Goal: Information Seeking & Learning: Learn about a topic

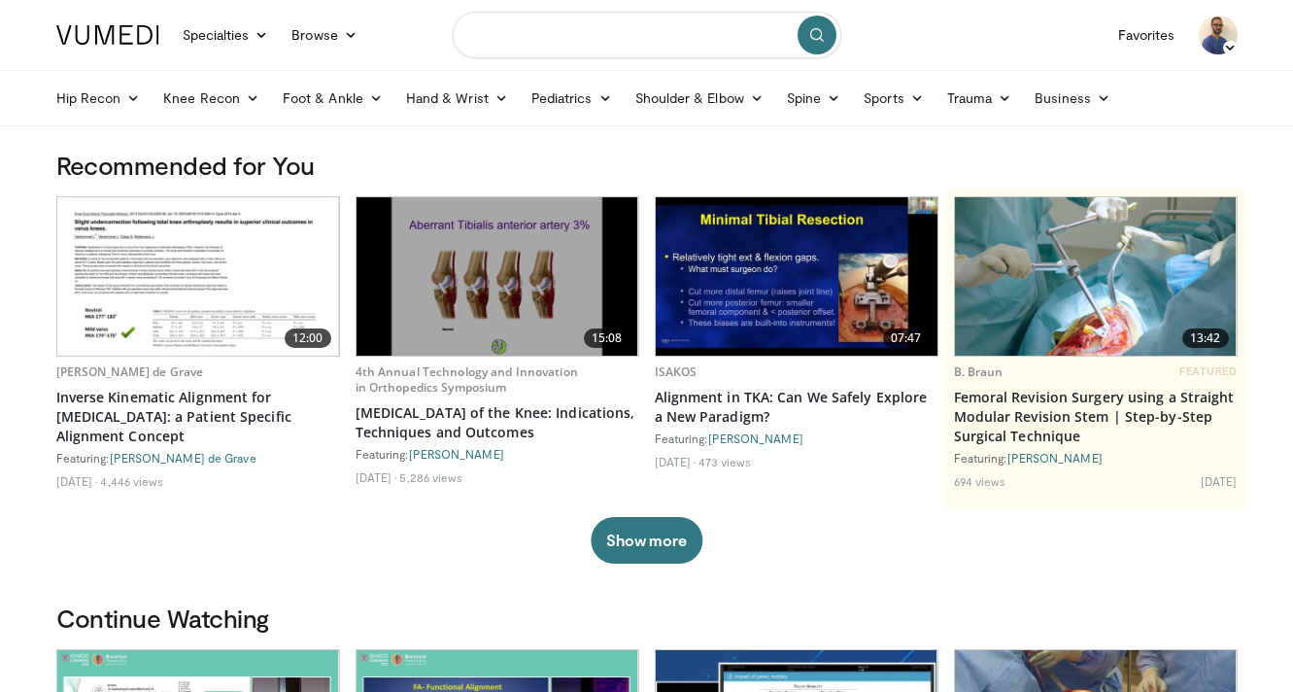
click at [571, 50] on input "Search topics, interventions" at bounding box center [647, 35] width 389 height 47
type input "**********"
click at [809, 29] on icon "submit" at bounding box center [817, 35] width 16 height 16
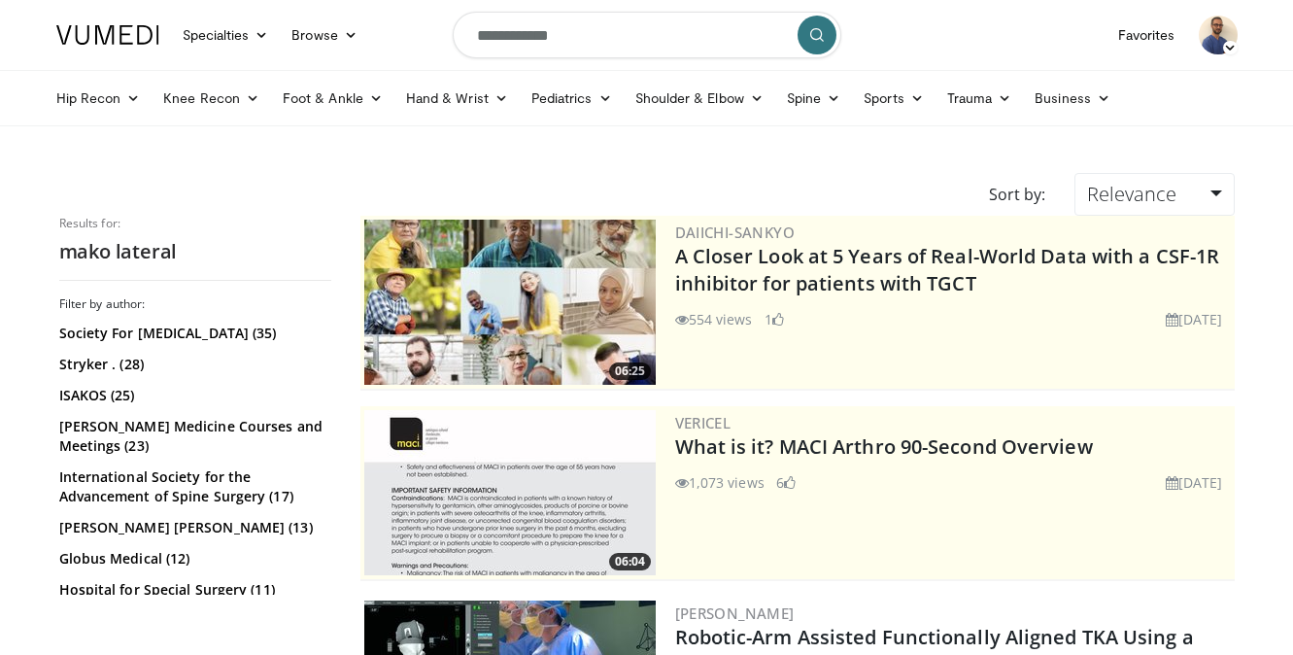
click at [616, 34] on input "**********" at bounding box center [647, 35] width 389 height 47
type input "**********"
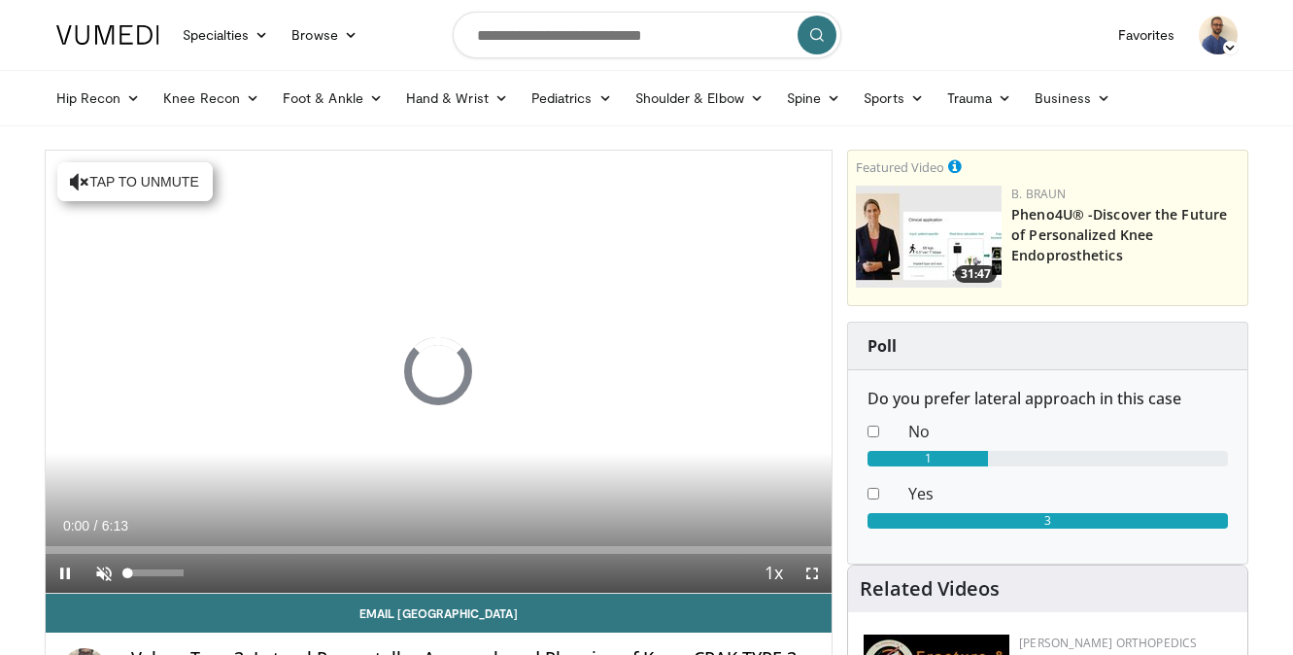
click at [108, 569] on span "Video Player" at bounding box center [104, 573] width 39 height 39
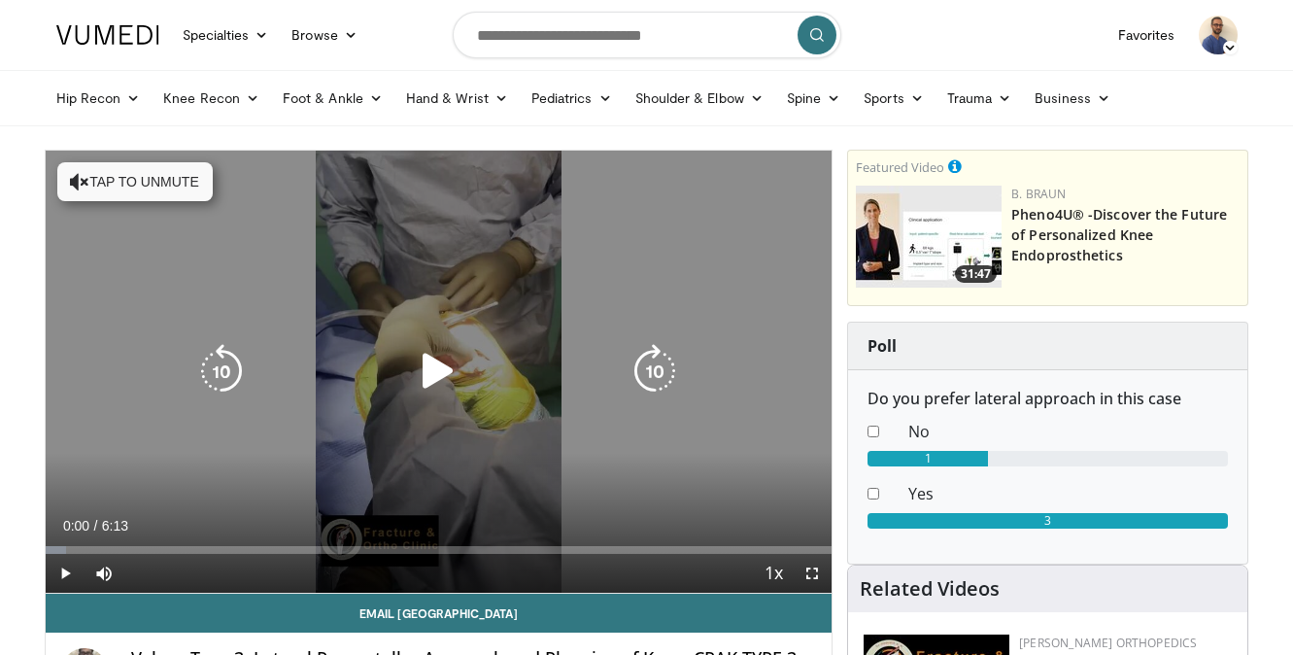
click at [442, 357] on icon "Video Player" at bounding box center [438, 371] width 54 height 54
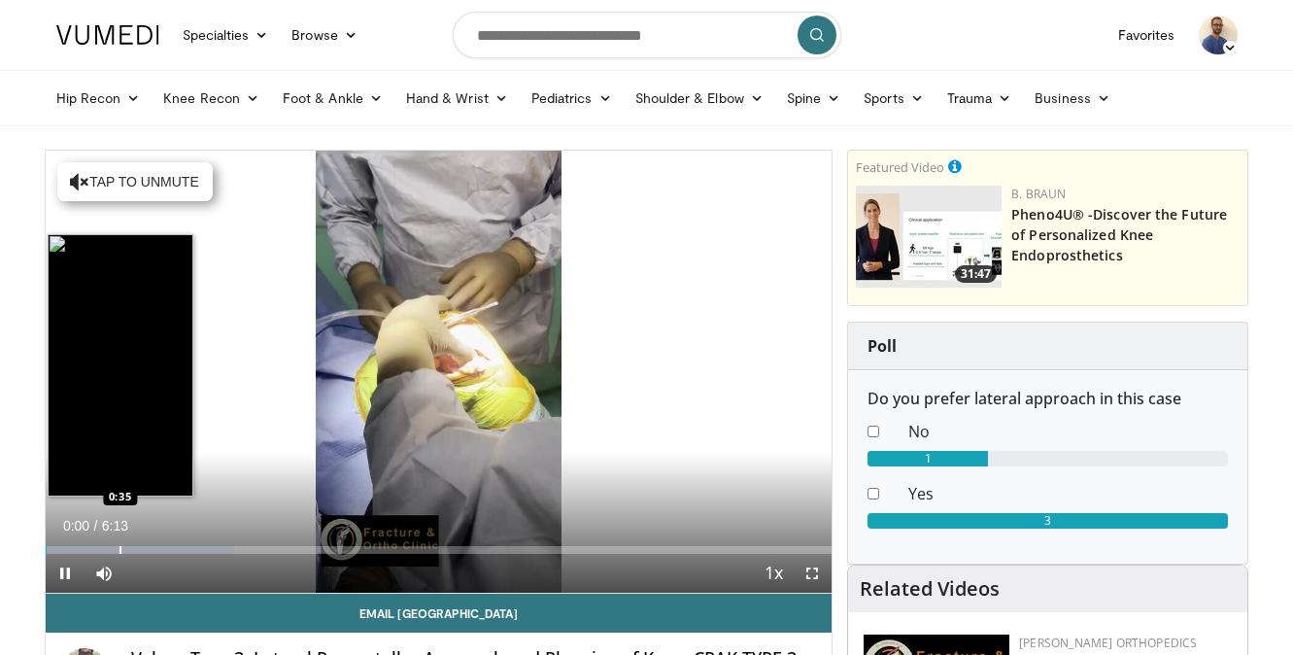
click at [120, 550] on div "Progress Bar" at bounding box center [121, 550] width 2 height 8
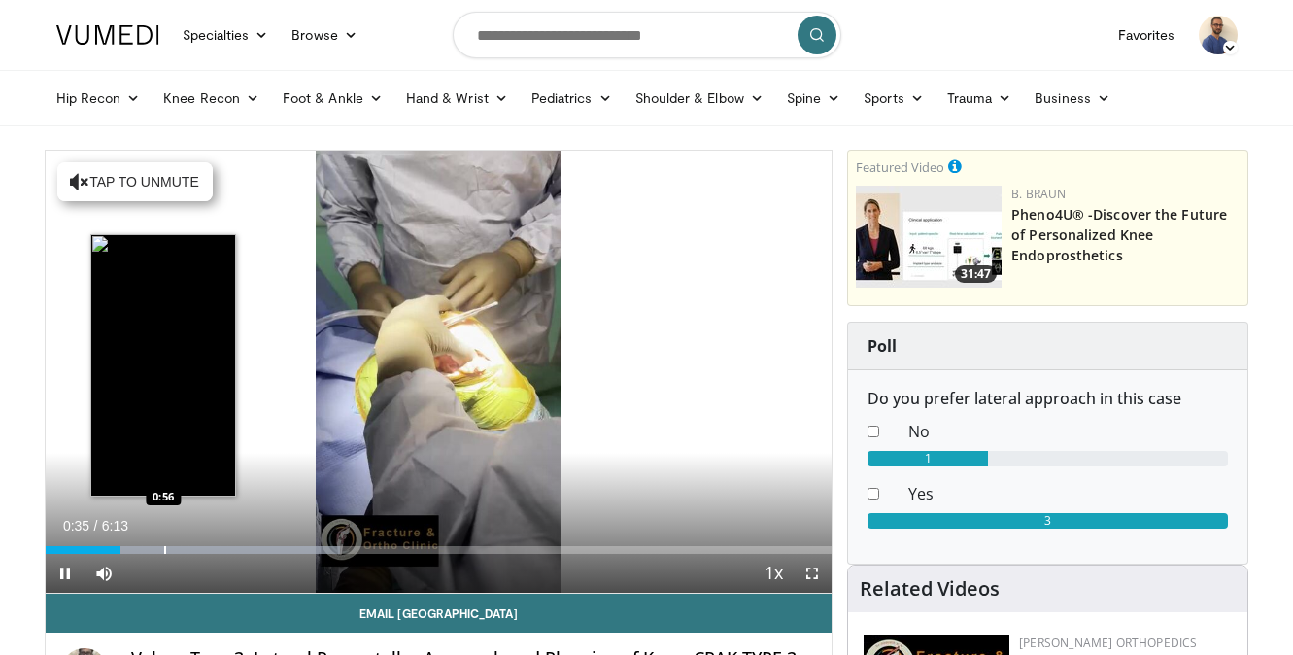
click at [164, 544] on div "Loaded : 37.46% 0:35 0:56" at bounding box center [439, 544] width 787 height 18
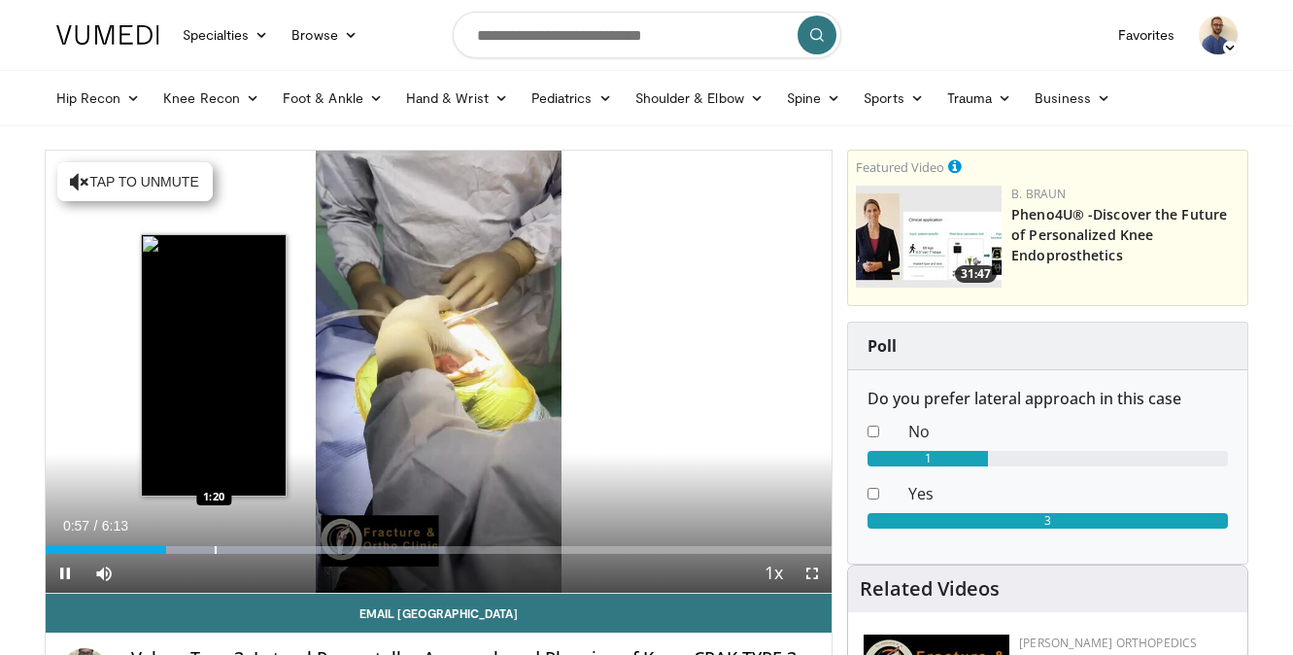
click at [215, 548] on div "Progress Bar" at bounding box center [216, 550] width 2 height 8
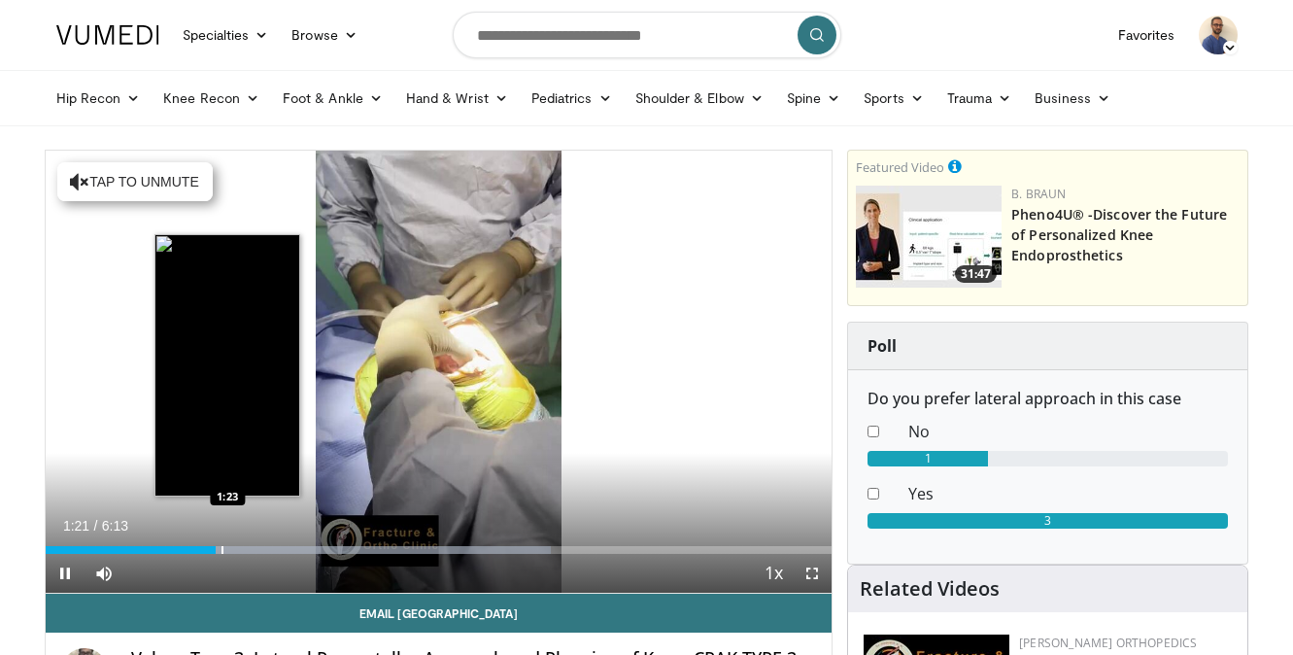
click at [223, 548] on div "Progress Bar" at bounding box center [223, 550] width 2 height 8
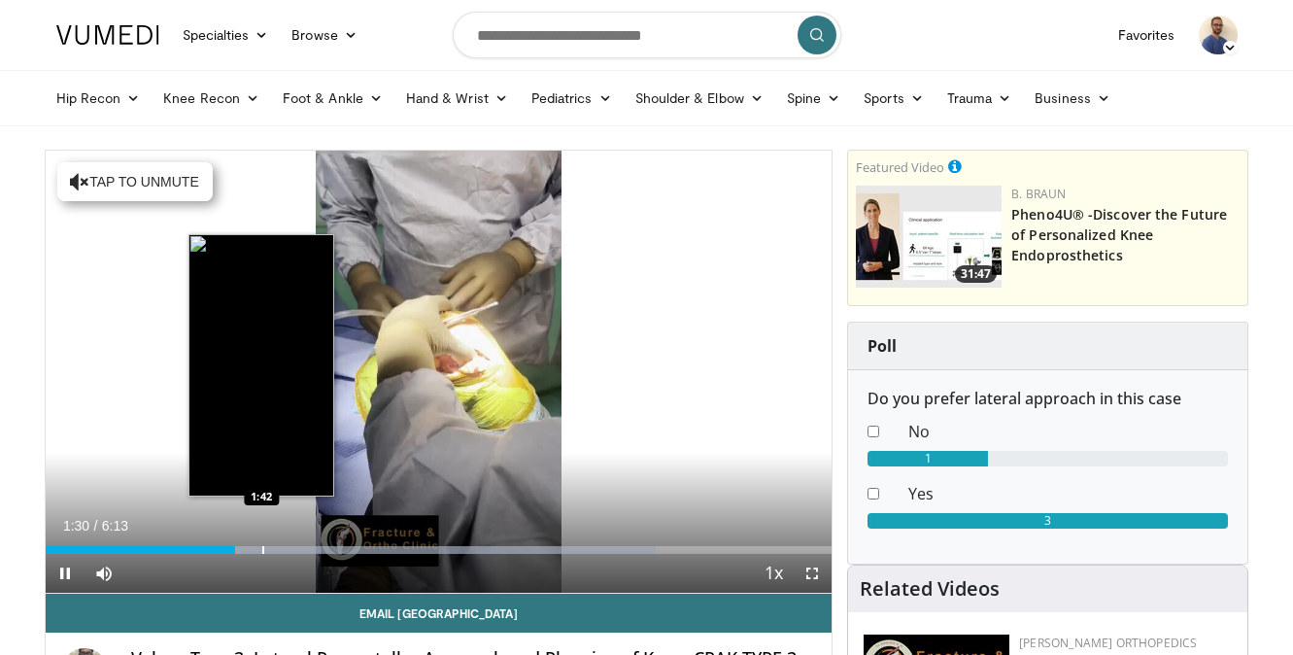
click at [262, 546] on div "Progress Bar" at bounding box center [263, 550] width 2 height 8
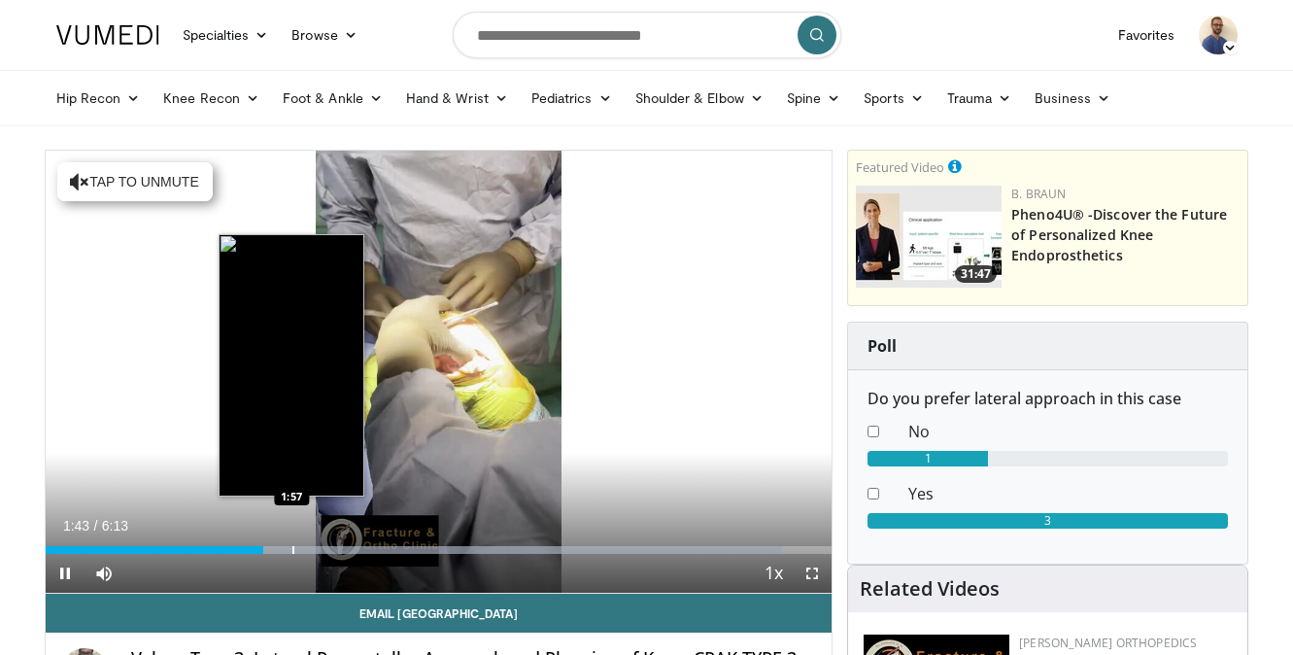
click at [292, 550] on div "Progress Bar" at bounding box center [293, 550] width 2 height 8
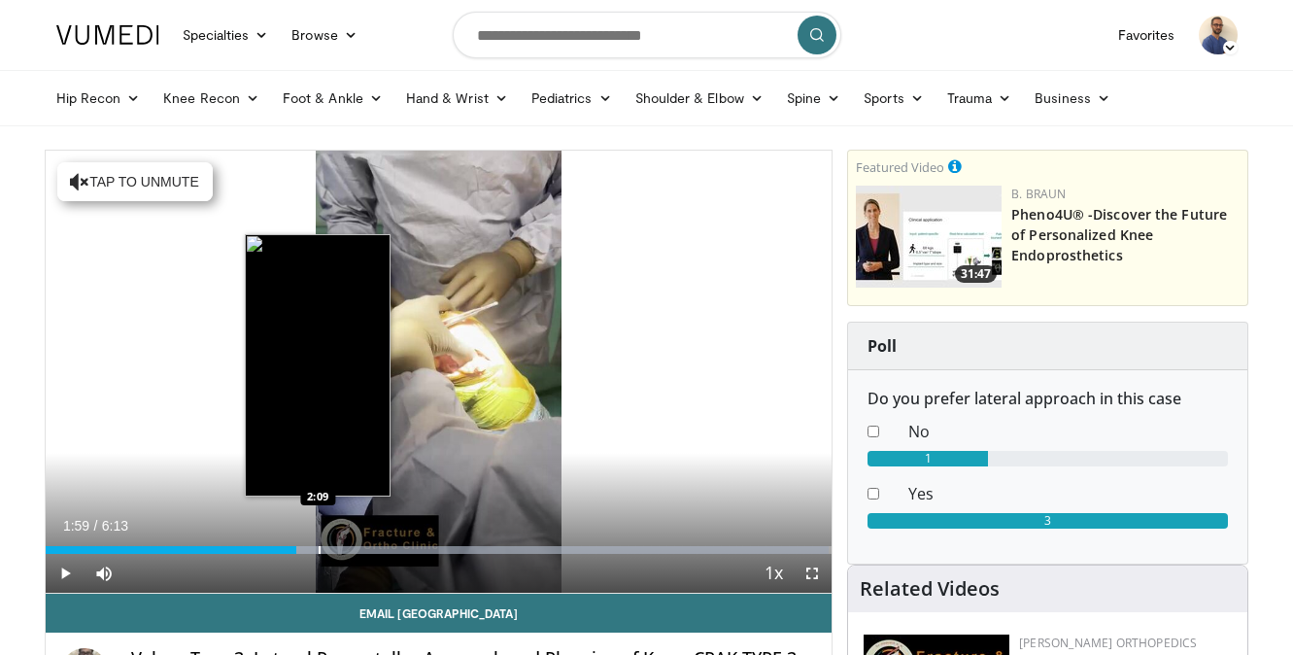
click at [319, 550] on div "Progress Bar" at bounding box center [320, 550] width 2 height 8
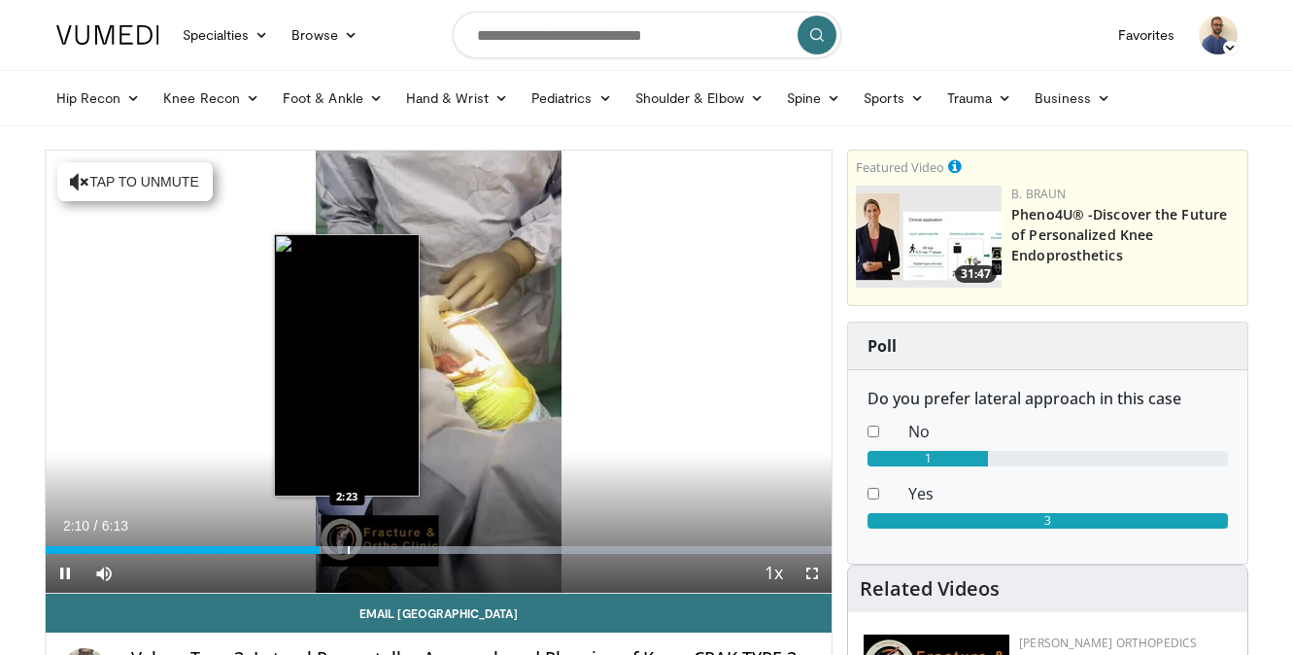
click at [348, 548] on div "Progress Bar" at bounding box center [349, 550] width 2 height 8
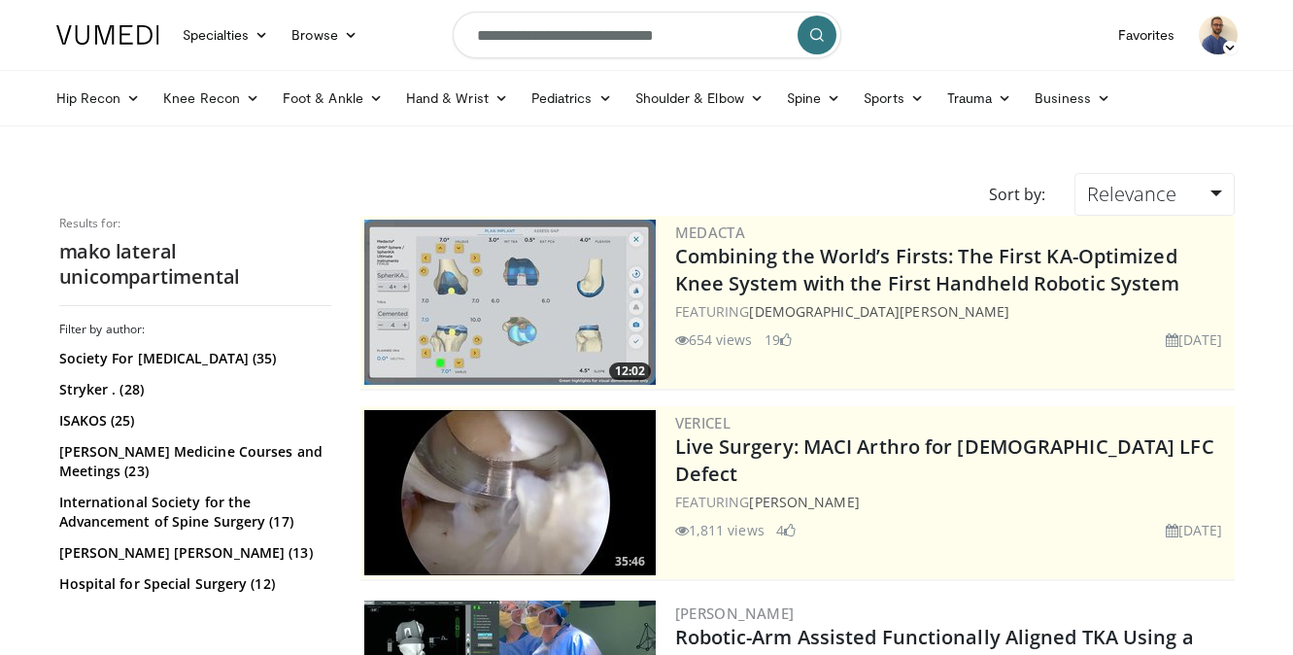
click at [521, 40] on input "**********" at bounding box center [647, 35] width 389 height 47
type input "**********"
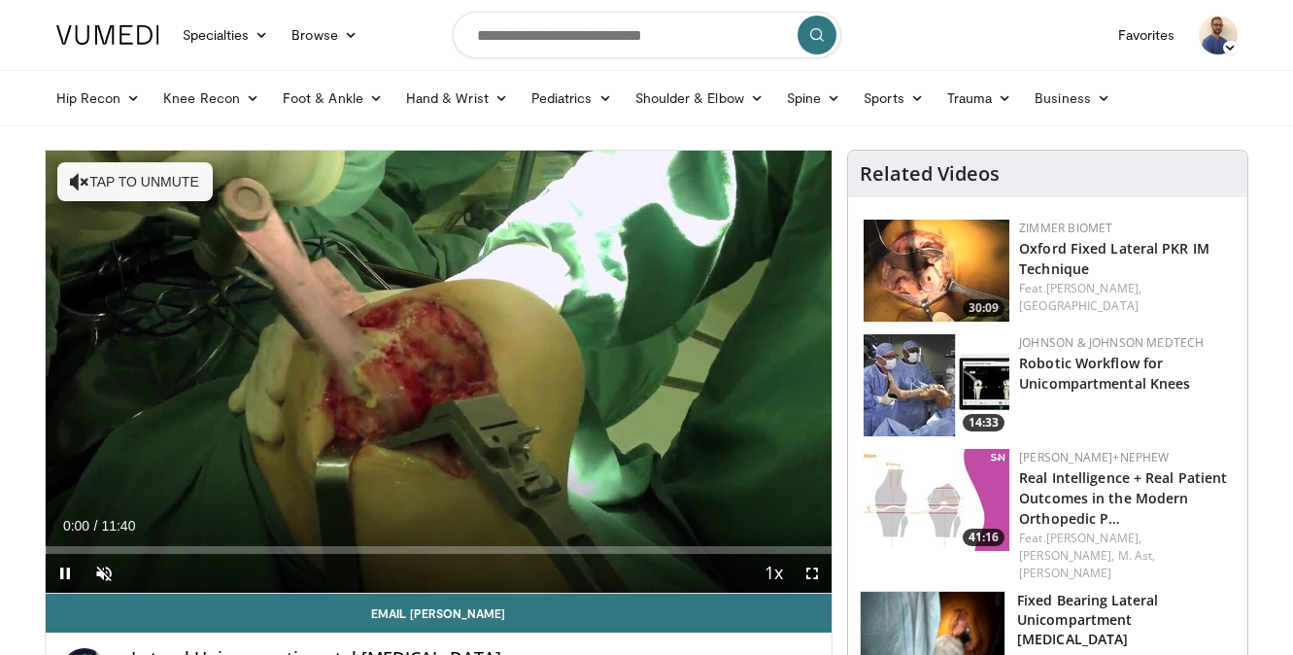
click at [66, 576] on span "Video Player" at bounding box center [65, 573] width 39 height 39
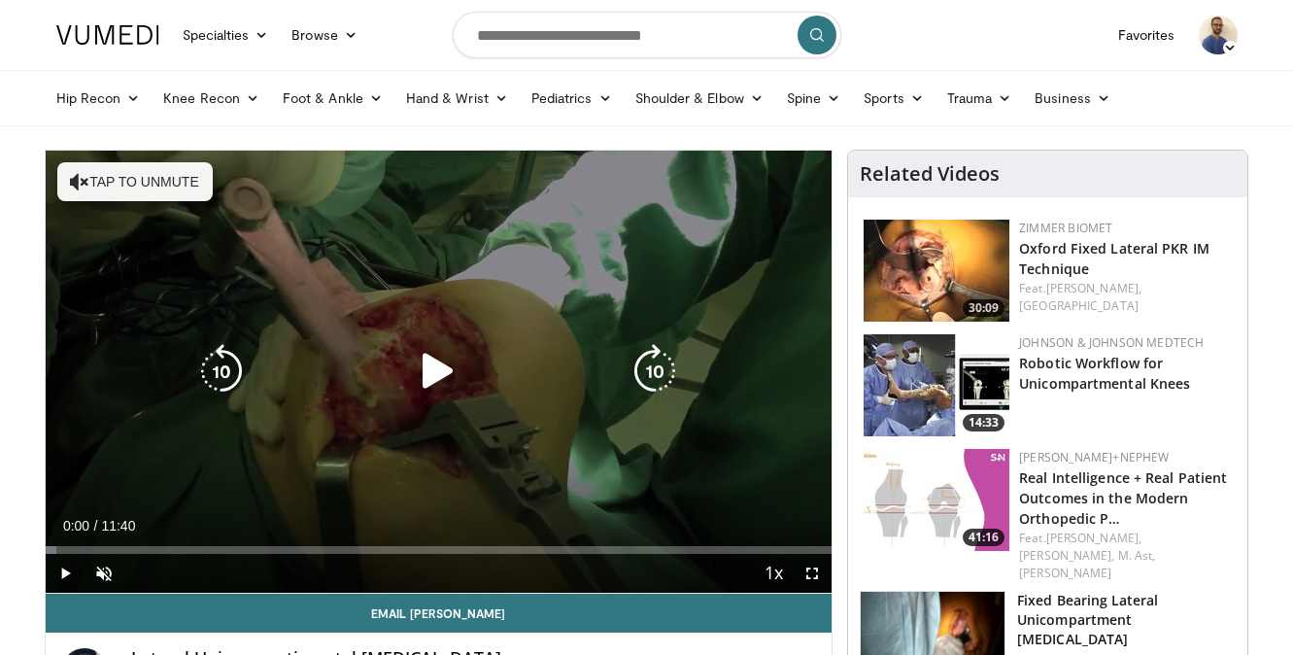
click at [412, 373] on icon "Video Player" at bounding box center [438, 371] width 54 height 54
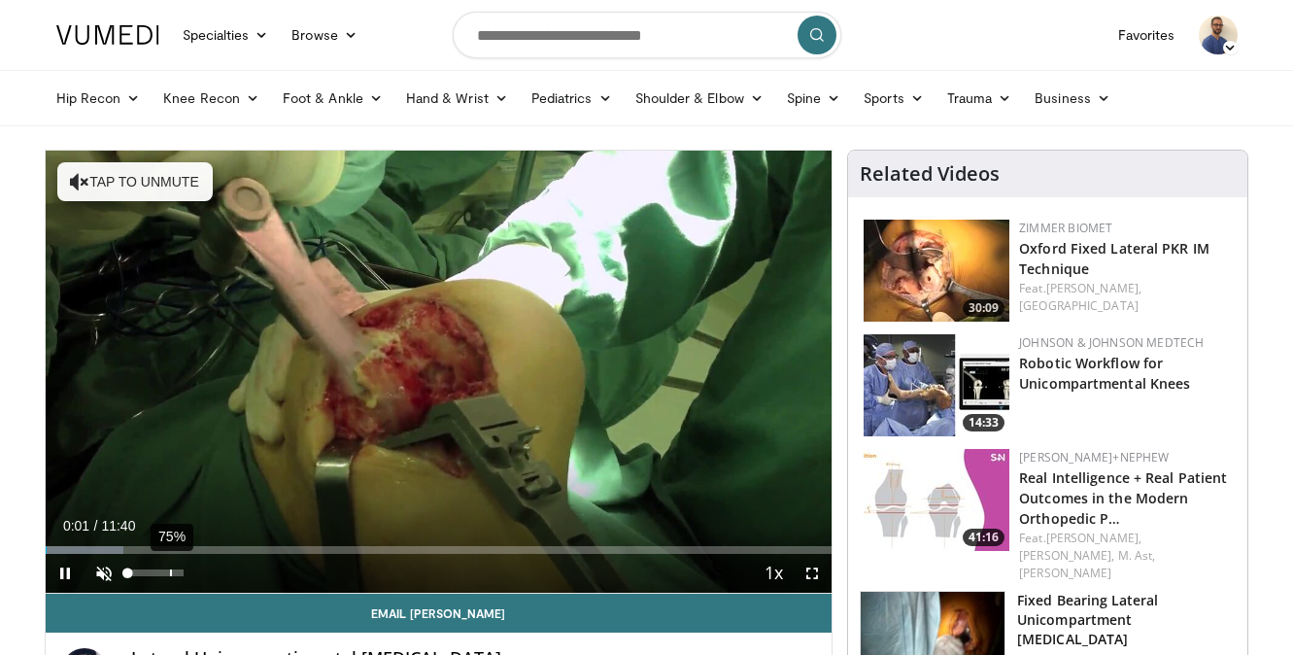
click at [172, 574] on div "75%" at bounding box center [171, 572] width 2 height 7
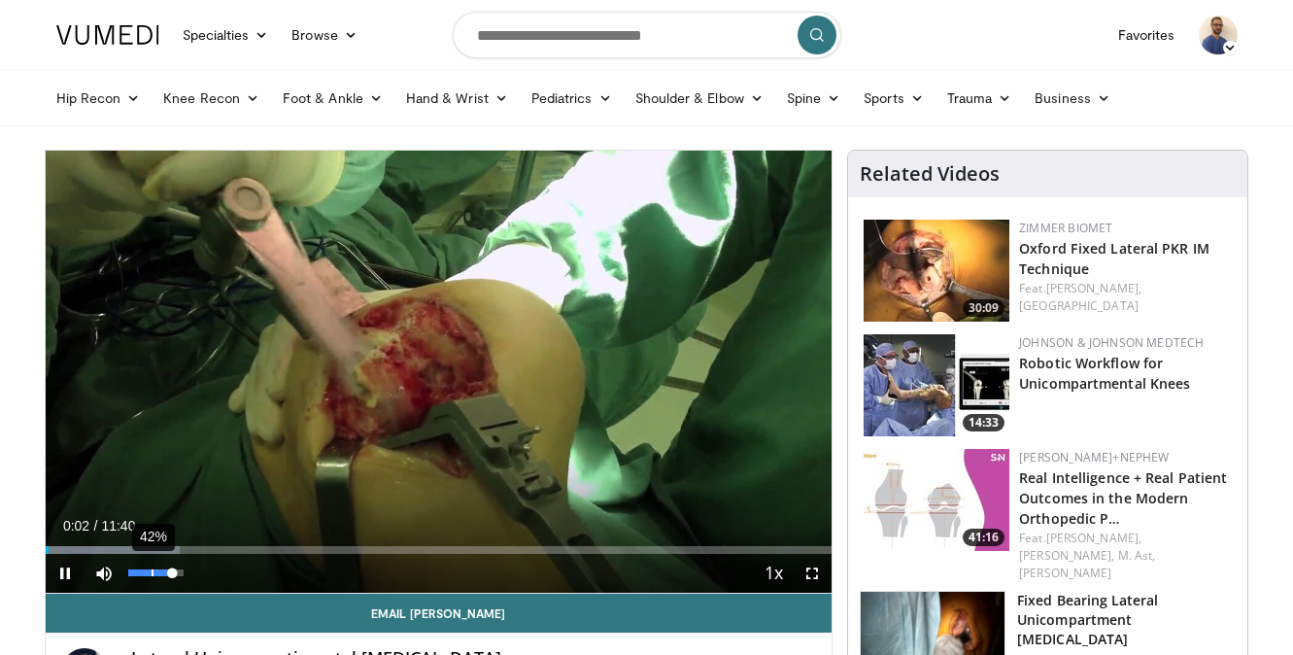
click at [152, 576] on div "42%" at bounding box center [155, 572] width 55 height 7
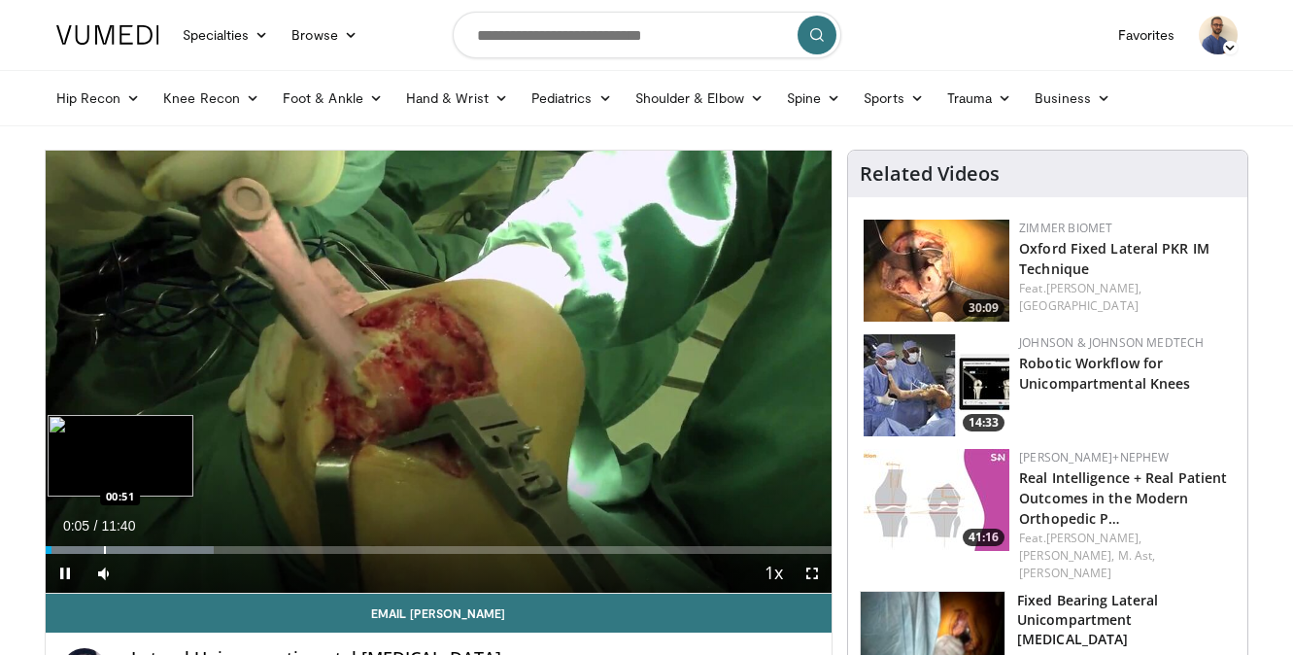
click at [104, 548] on div "Progress Bar" at bounding box center [105, 550] width 2 height 8
click at [115, 549] on div "Progress Bar" at bounding box center [114, 550] width 2 height 8
click at [139, 550] on div "Progress Bar" at bounding box center [138, 550] width 2 height 8
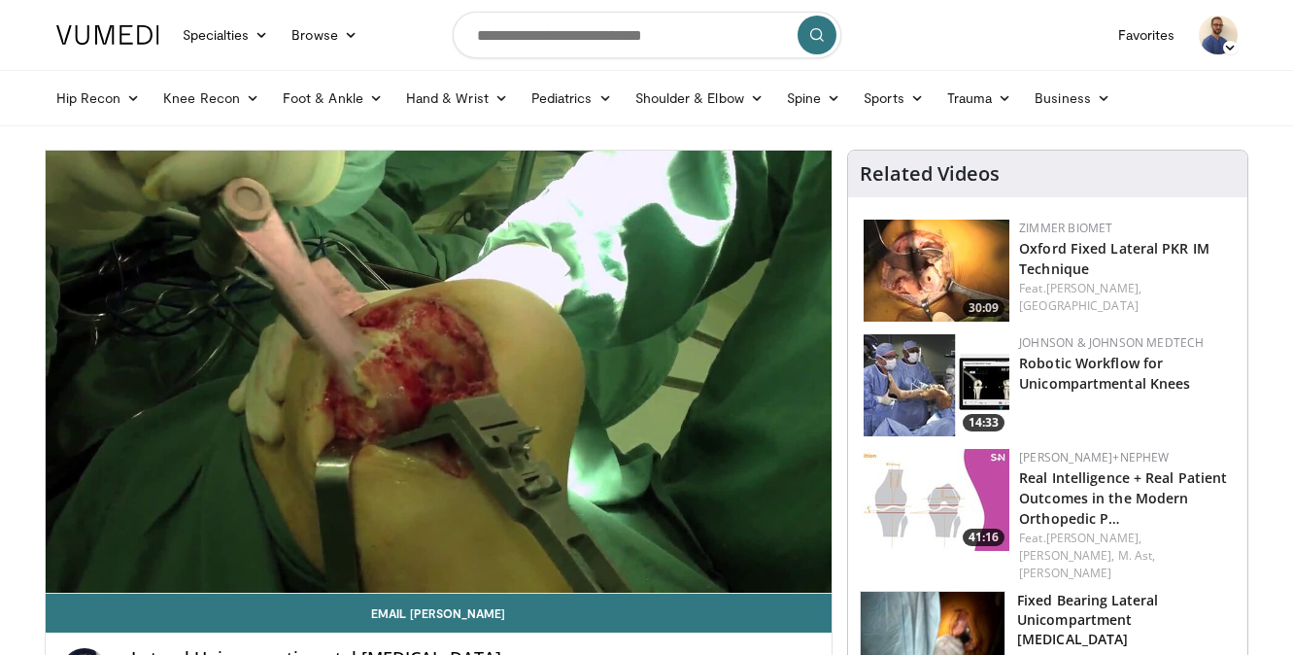
click at [178, 548] on video-js "**********" at bounding box center [439, 372] width 787 height 443
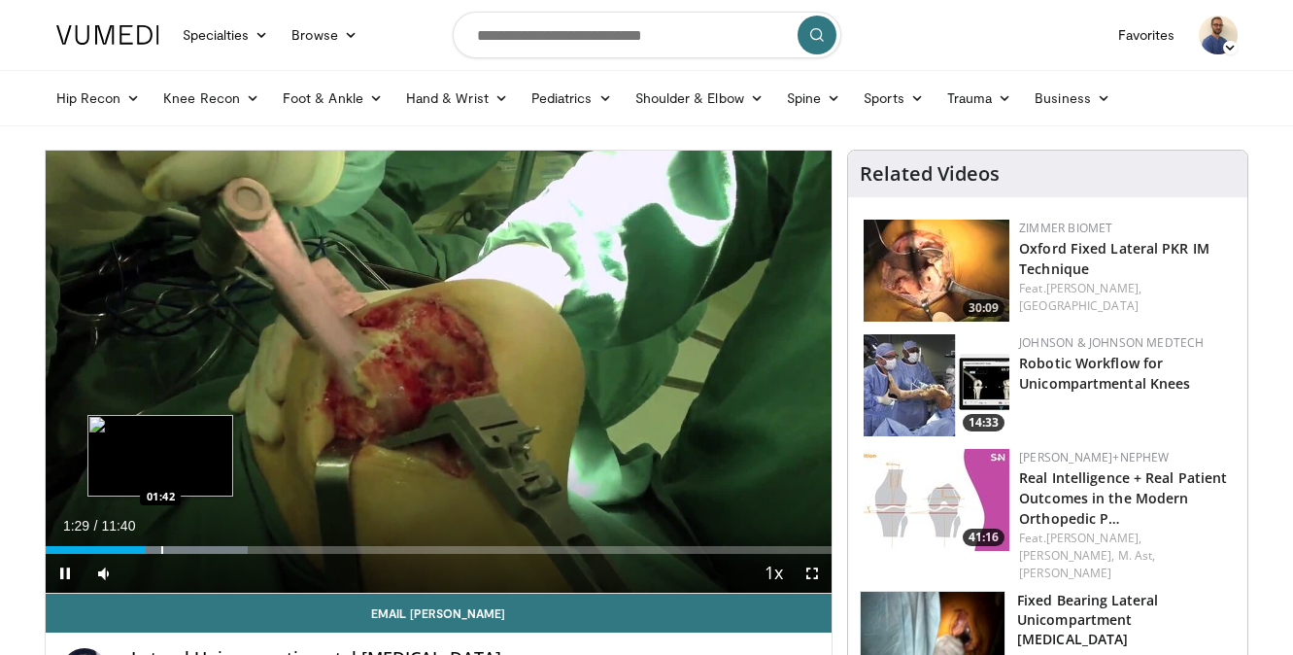
click at [161, 546] on div "Progress Bar" at bounding box center [162, 550] width 2 height 8
click at [180, 546] on div "Progress Bar" at bounding box center [181, 550] width 2 height 8
click at [201, 549] on div "Progress Bar" at bounding box center [202, 550] width 2 height 8
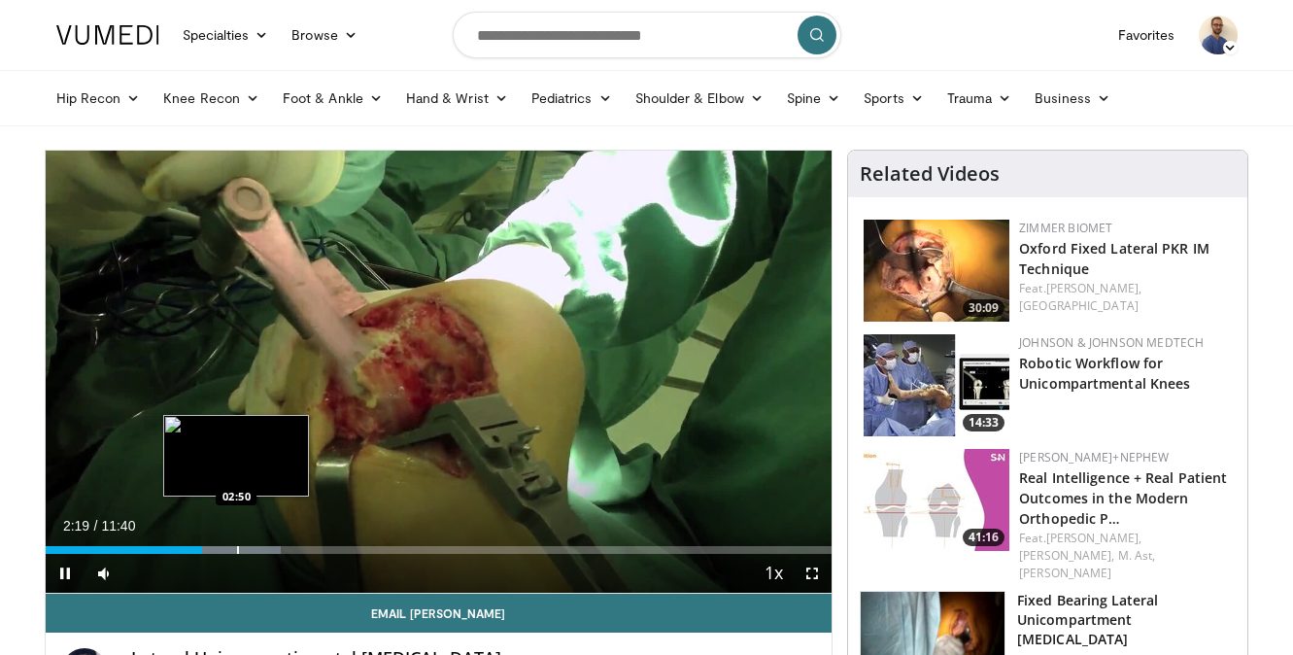
click at [237, 548] on div "Progress Bar" at bounding box center [238, 550] width 2 height 8
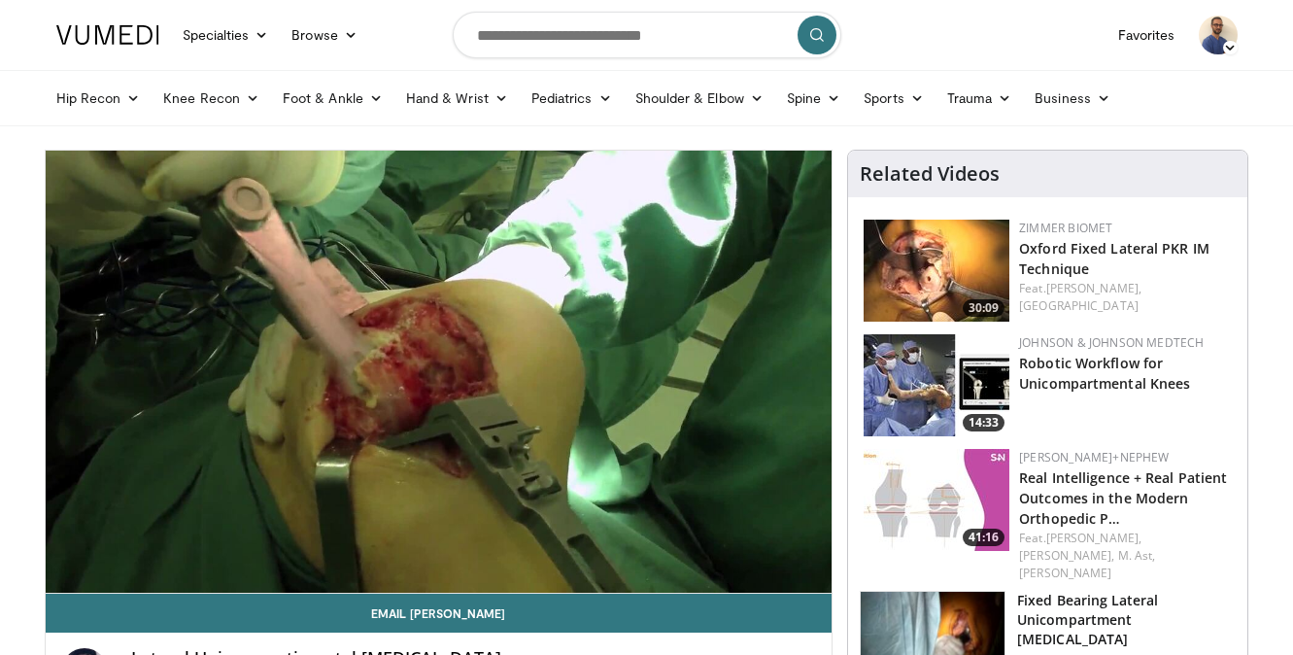
click at [212, 548] on div "10 seconds Tap to unmute" at bounding box center [439, 372] width 787 height 442
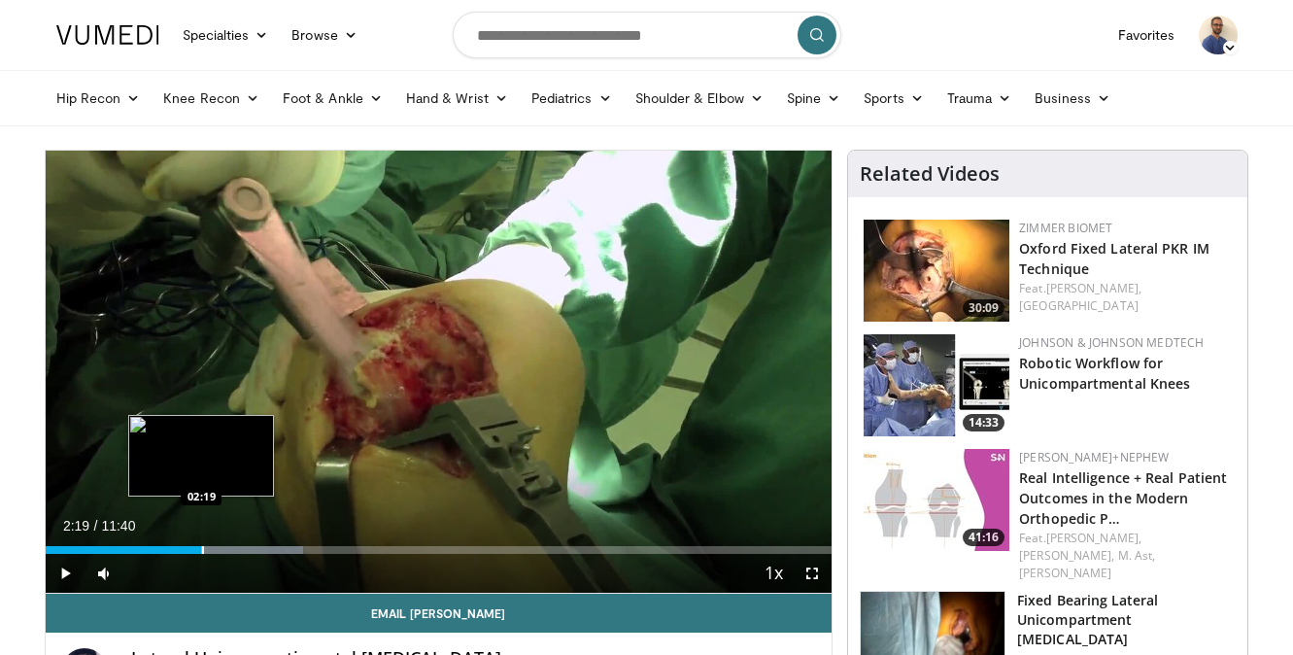
click at [202, 551] on div "Progress Bar" at bounding box center [203, 550] width 2 height 8
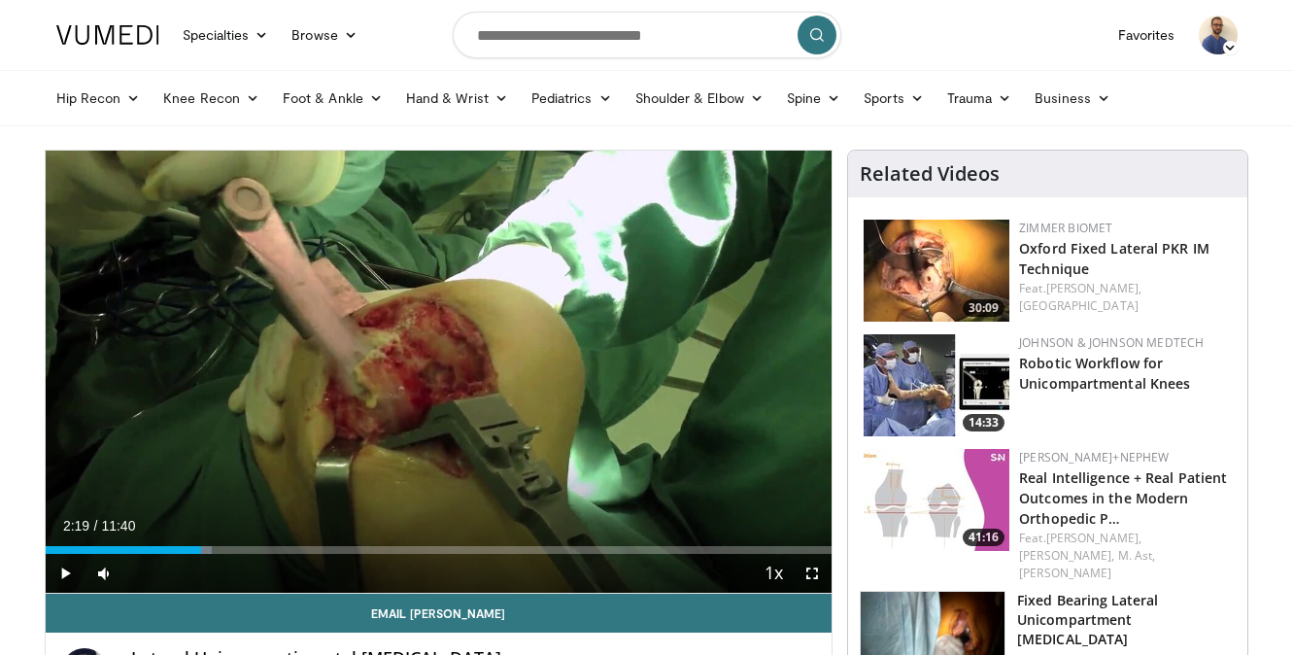
click at [71, 572] on span "Video Player" at bounding box center [65, 573] width 39 height 39
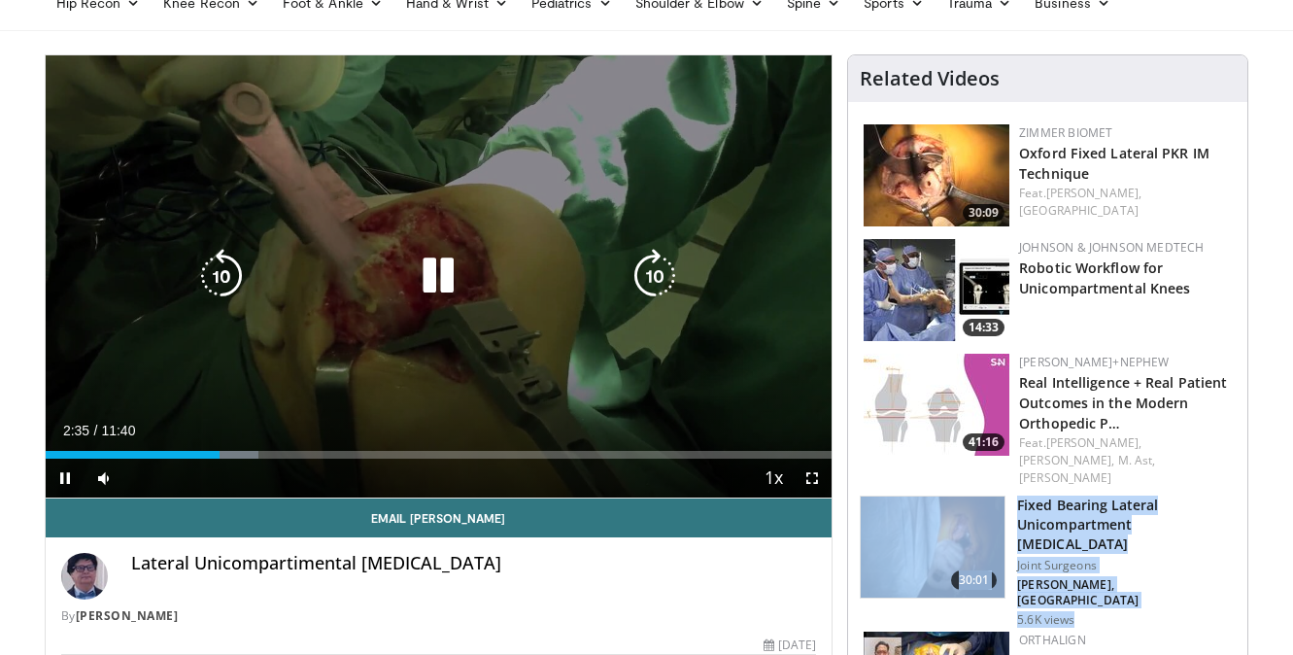
scroll to position [95, 0]
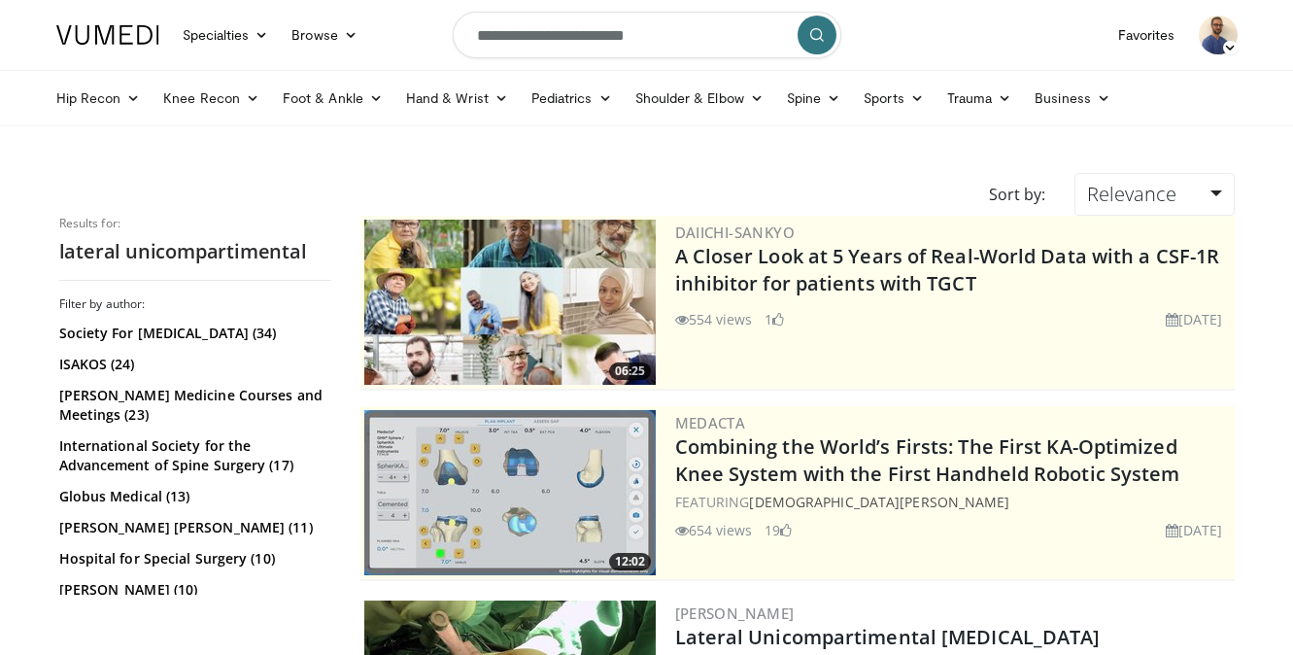
click at [670, 40] on input "**********" at bounding box center [647, 35] width 389 height 47
type input "**********"
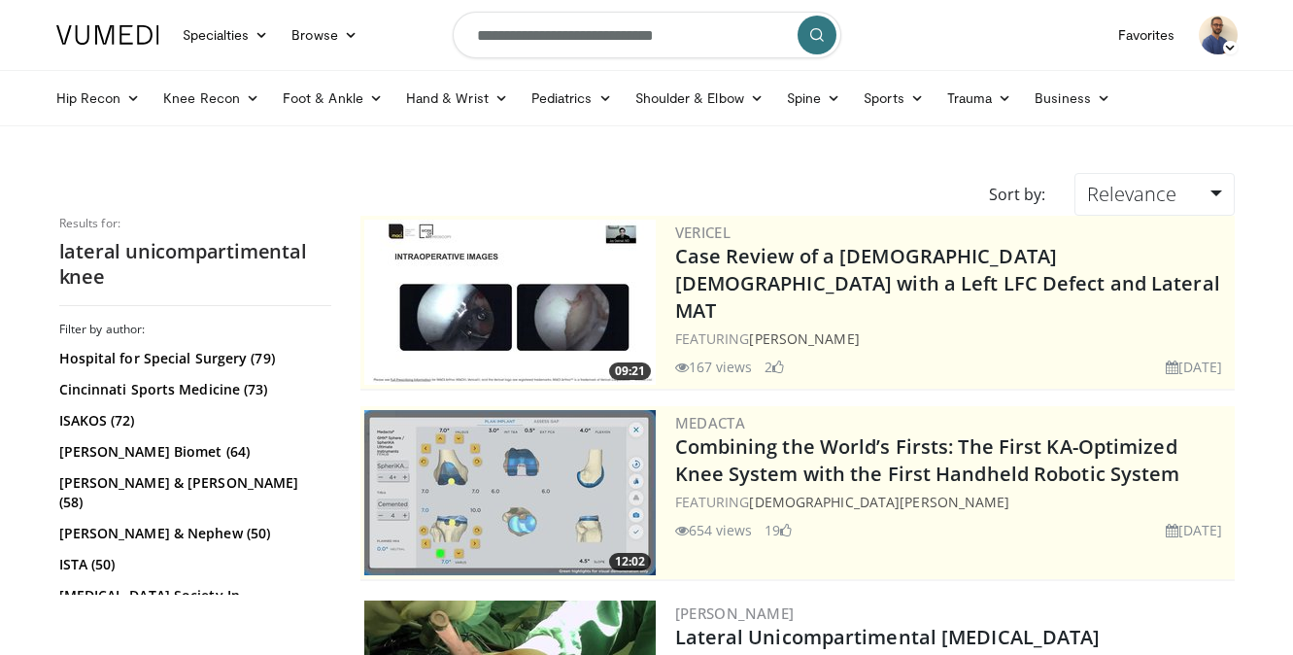
click at [724, 29] on input "**********" at bounding box center [647, 35] width 389 height 47
type input "**********"
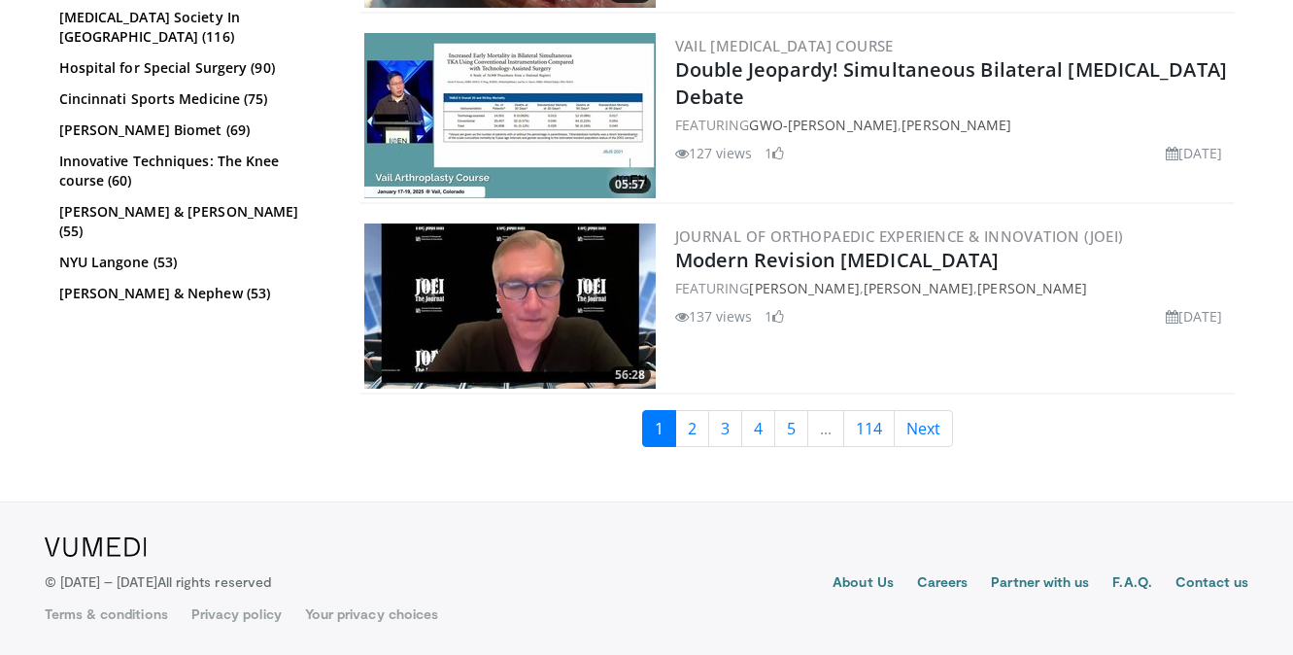
scroll to position [4566, 0]
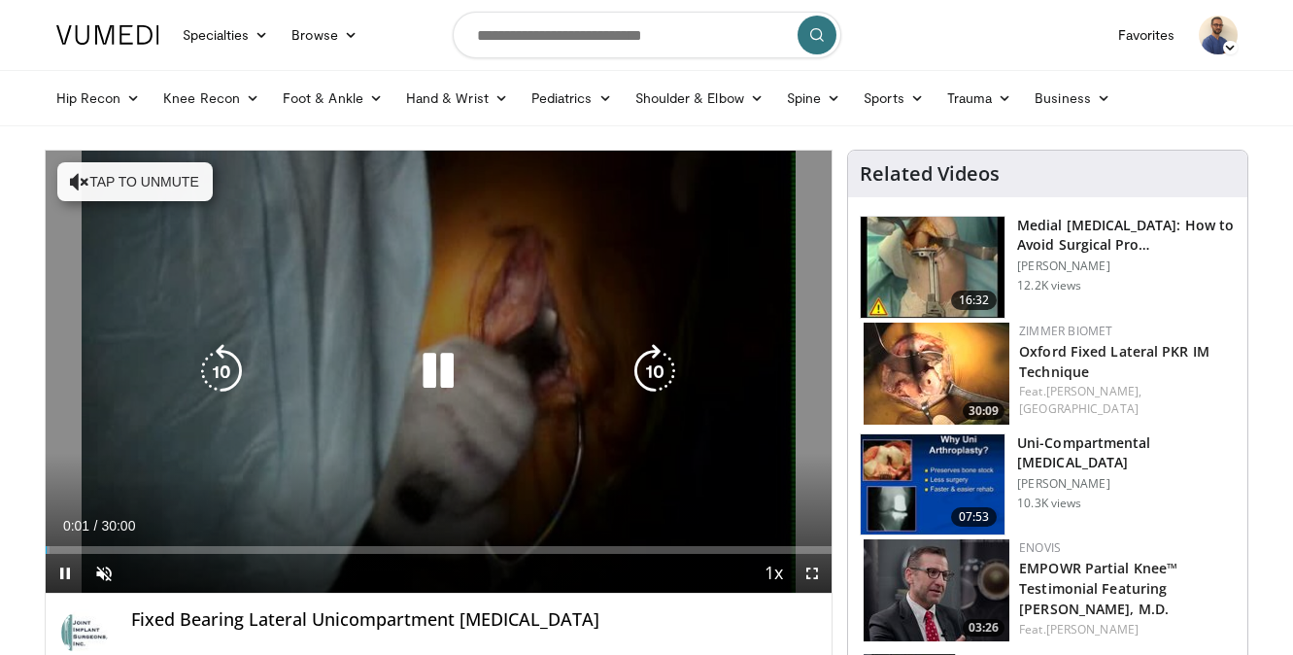
click at [126, 191] on button "Tap to unmute" at bounding box center [134, 181] width 155 height 39
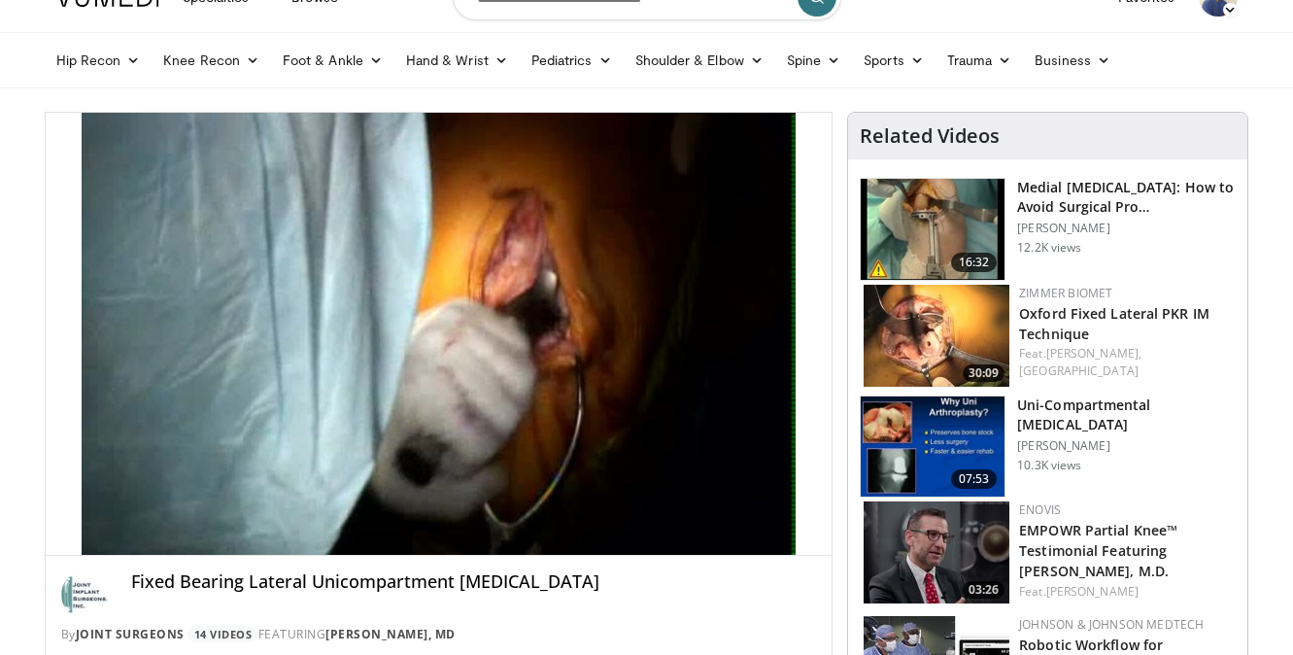
scroll to position [31, 0]
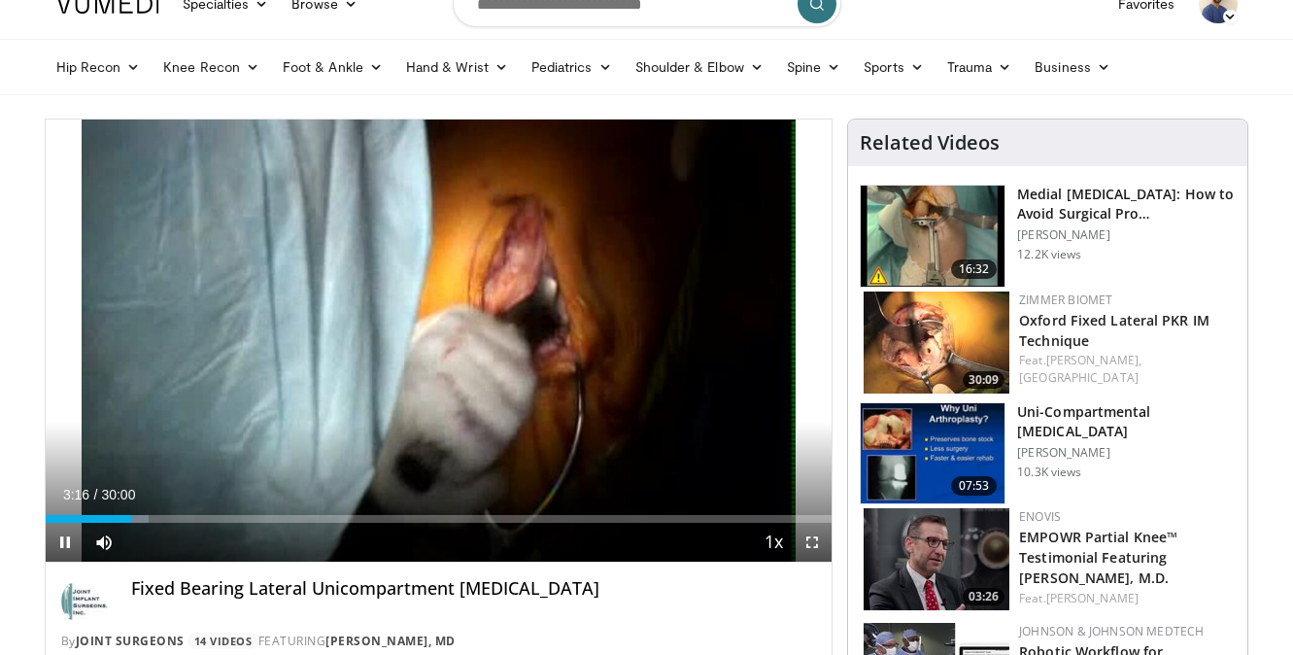
click at [66, 542] on span "Video Player" at bounding box center [65, 542] width 39 height 39
click at [60, 545] on span "Video Player" at bounding box center [65, 542] width 39 height 39
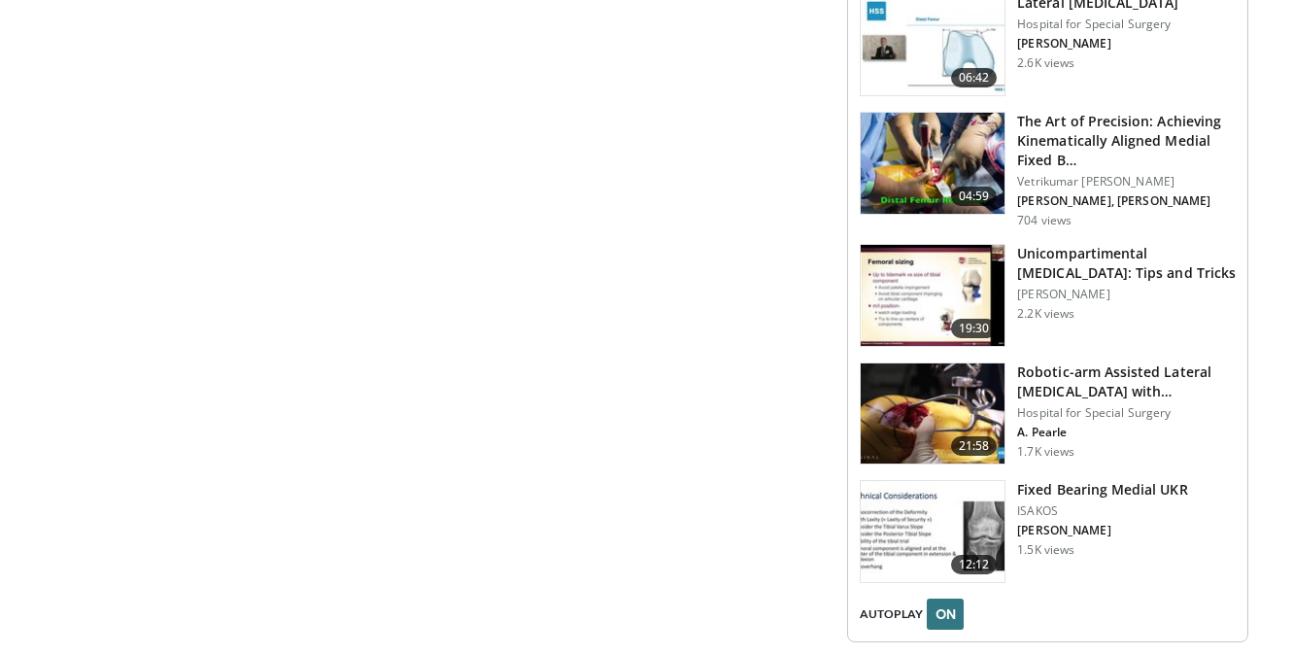
scroll to position [2005, 0]
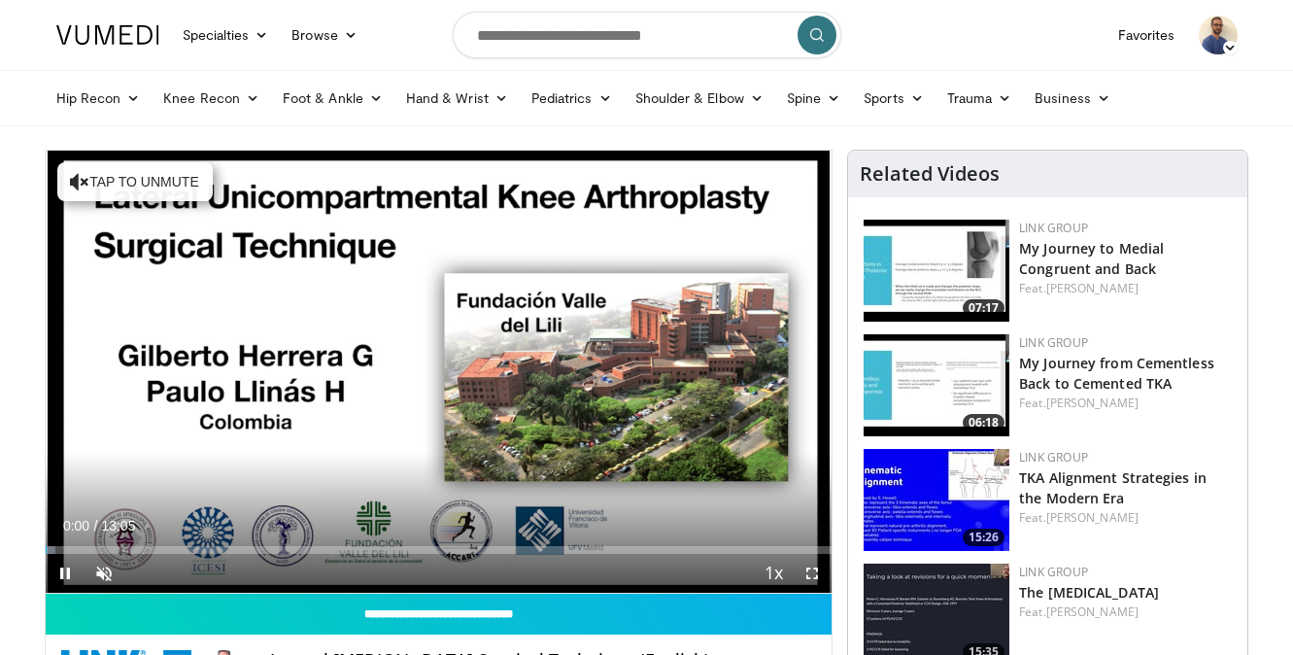
click at [65, 563] on span "Video Player" at bounding box center [65, 573] width 39 height 39
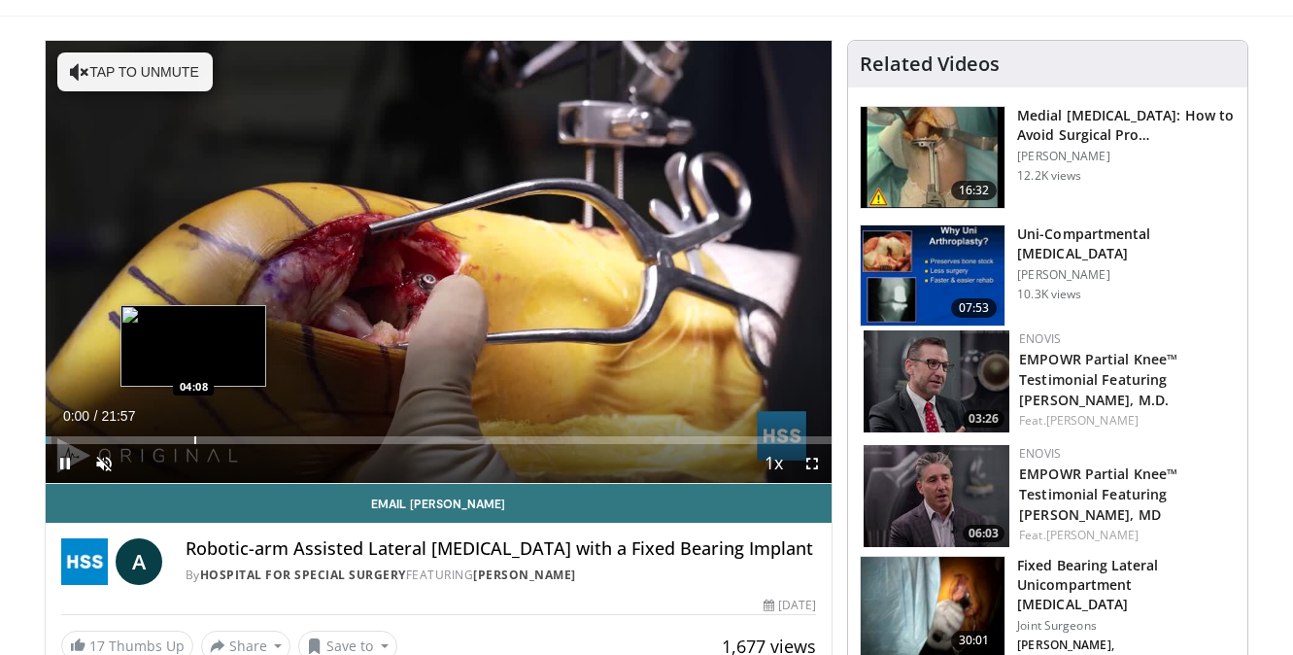
scroll to position [112, 0]
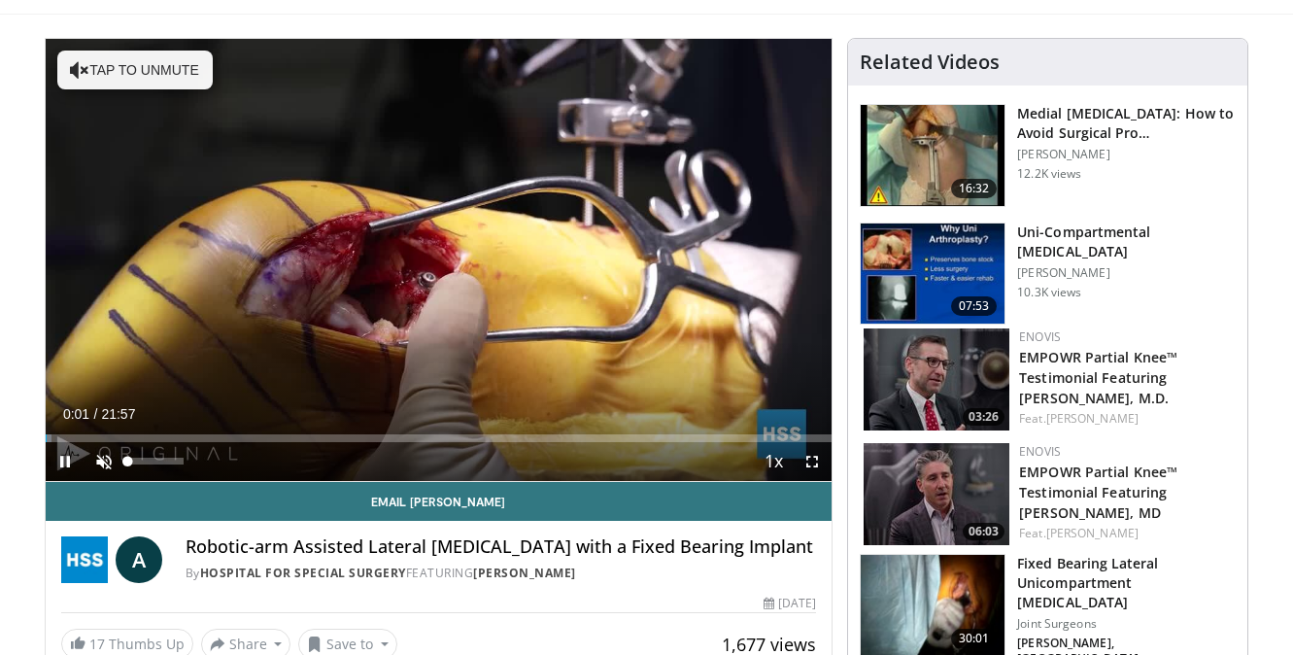
click at [104, 460] on span "Video Player" at bounding box center [104, 461] width 39 height 39
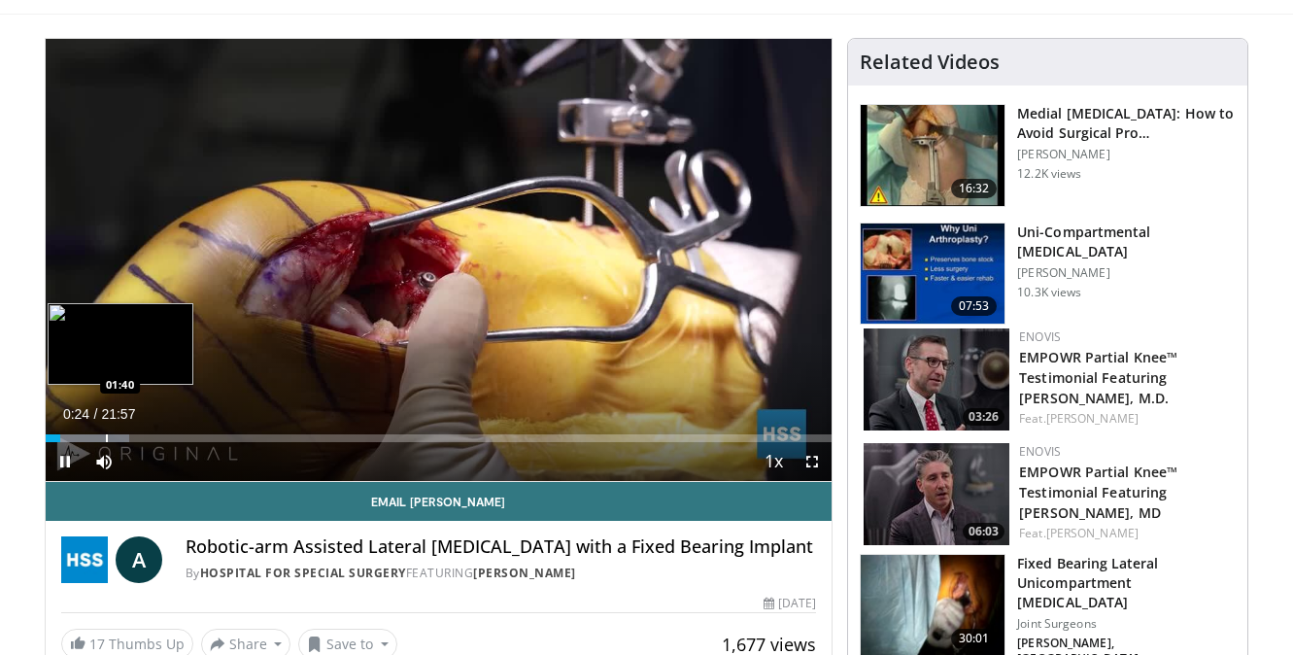
click at [106, 434] on div "Progress Bar" at bounding box center [107, 438] width 2 height 8
click at [112, 434] on div "Progress Bar" at bounding box center [113, 438] width 2 height 8
click at [147, 434] on div "Progress Bar" at bounding box center [148, 438] width 2 height 8
click at [136, 434] on div "Progress Bar" at bounding box center [137, 438] width 2 height 8
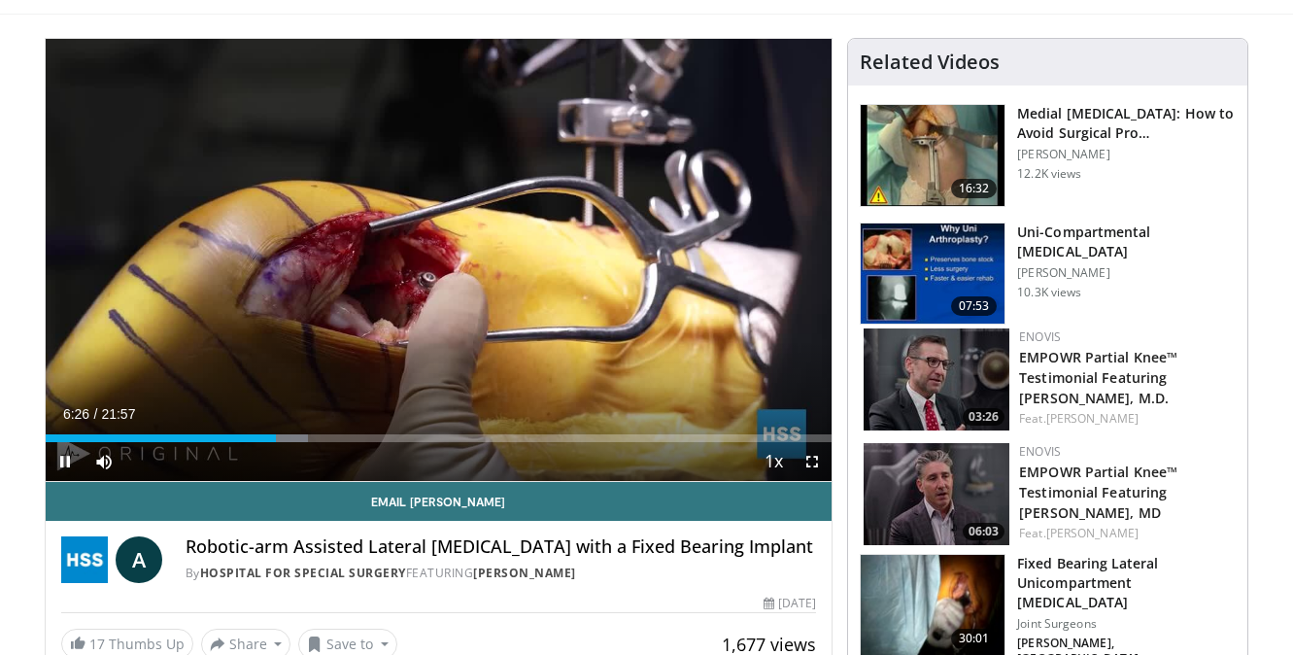
click at [60, 460] on span "Video Player" at bounding box center [65, 461] width 39 height 39
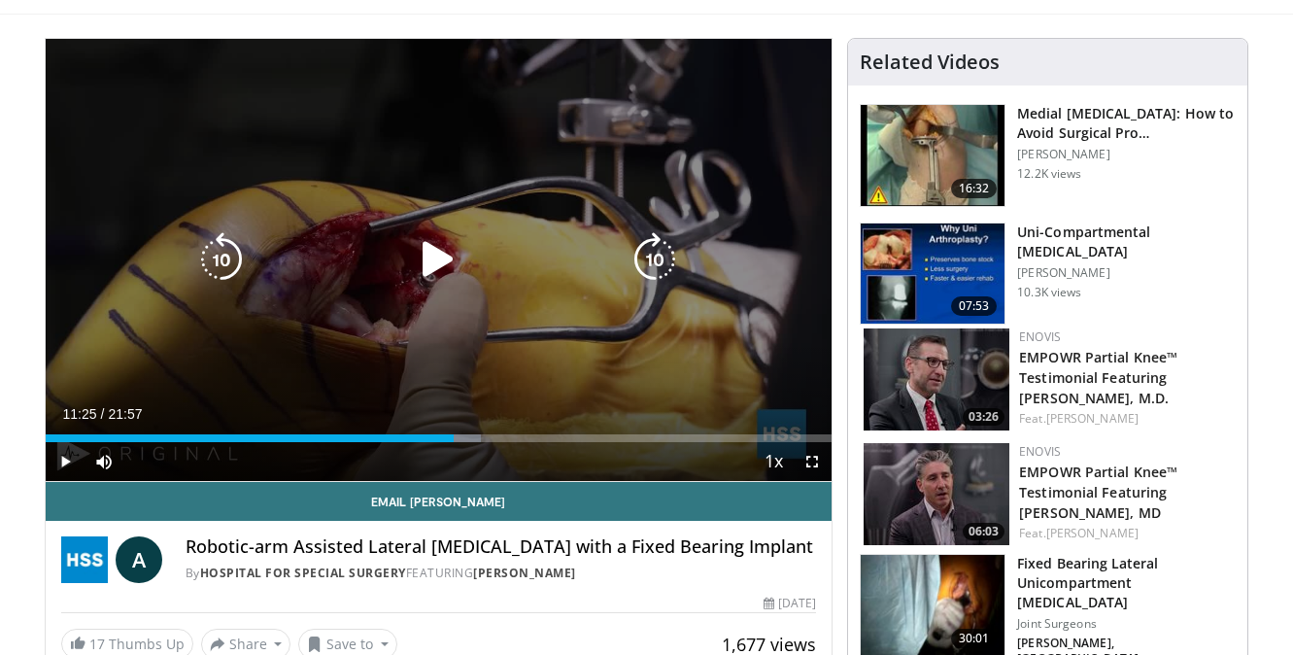
click at [436, 263] on icon "Video Player" at bounding box center [438, 259] width 54 height 54
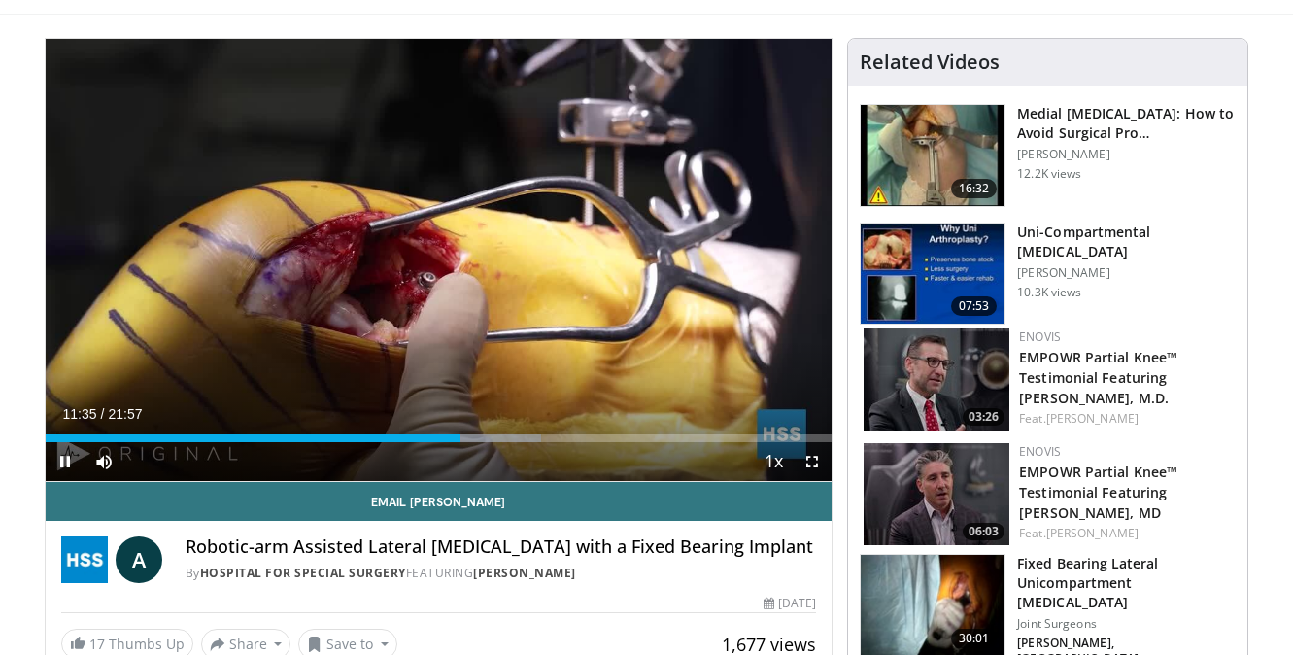
click at [70, 454] on span "Video Player" at bounding box center [65, 461] width 39 height 39
click at [70, 463] on span "Video Player" at bounding box center [65, 461] width 39 height 39
click at [65, 461] on span "Video Player" at bounding box center [65, 461] width 39 height 39
click at [65, 458] on span "Video Player" at bounding box center [65, 461] width 39 height 39
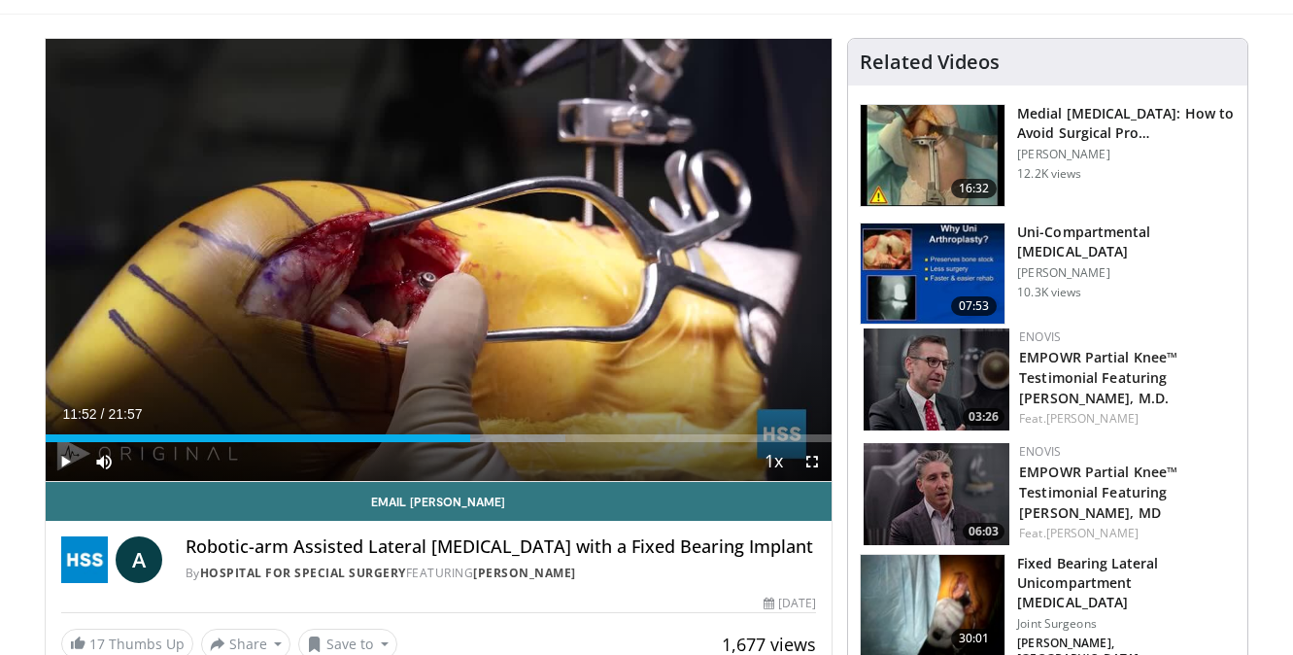
click at [65, 458] on span "Video Player" at bounding box center [65, 461] width 39 height 39
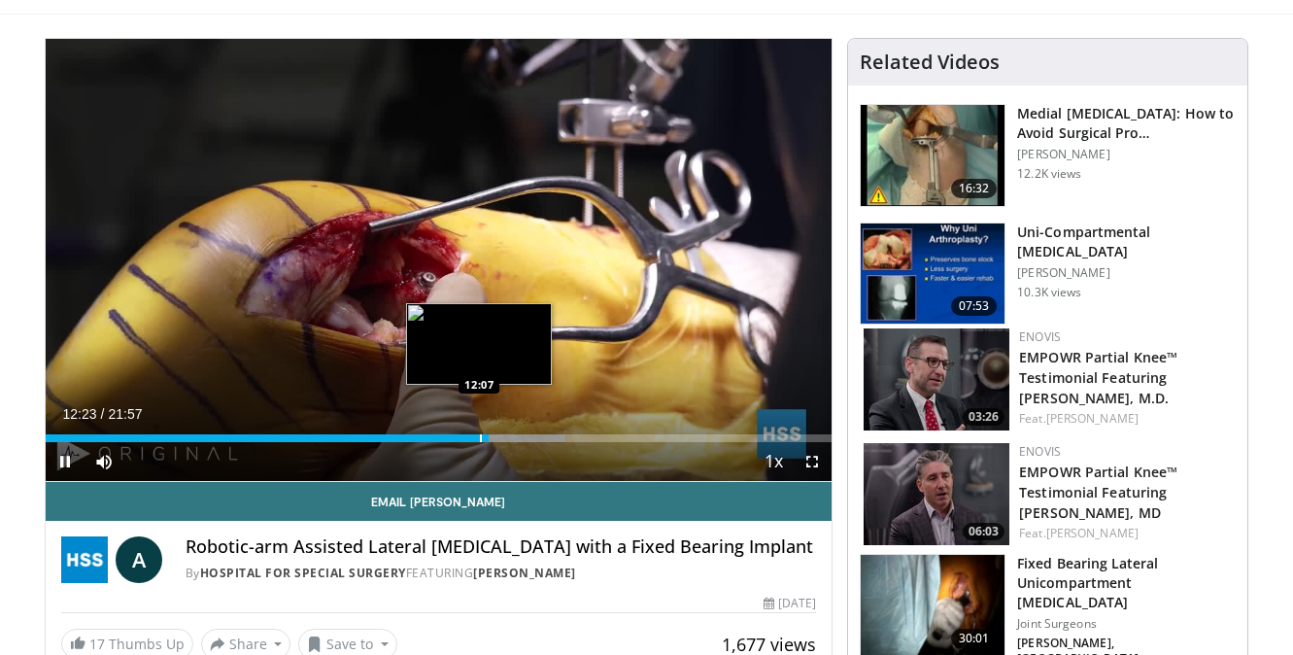
click at [478, 436] on div "Loaded : 66.09% 12:23 12:07" at bounding box center [439, 438] width 787 height 8
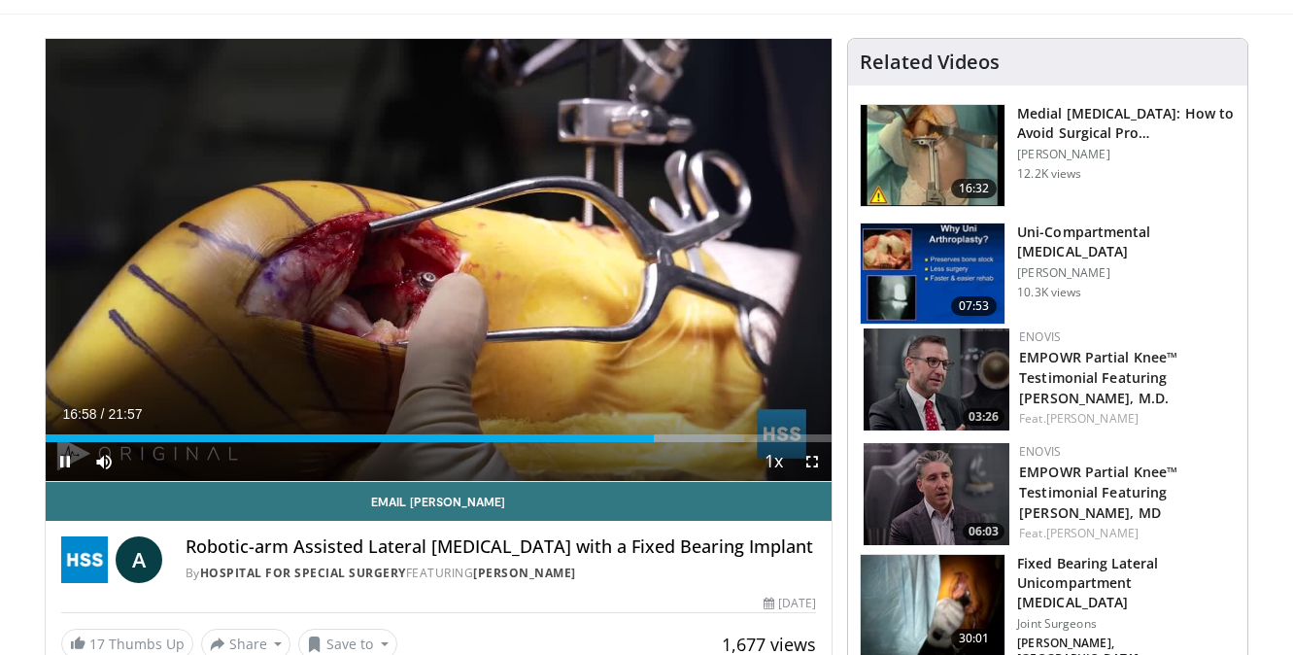
click at [65, 465] on span "Video Player" at bounding box center [65, 461] width 39 height 39
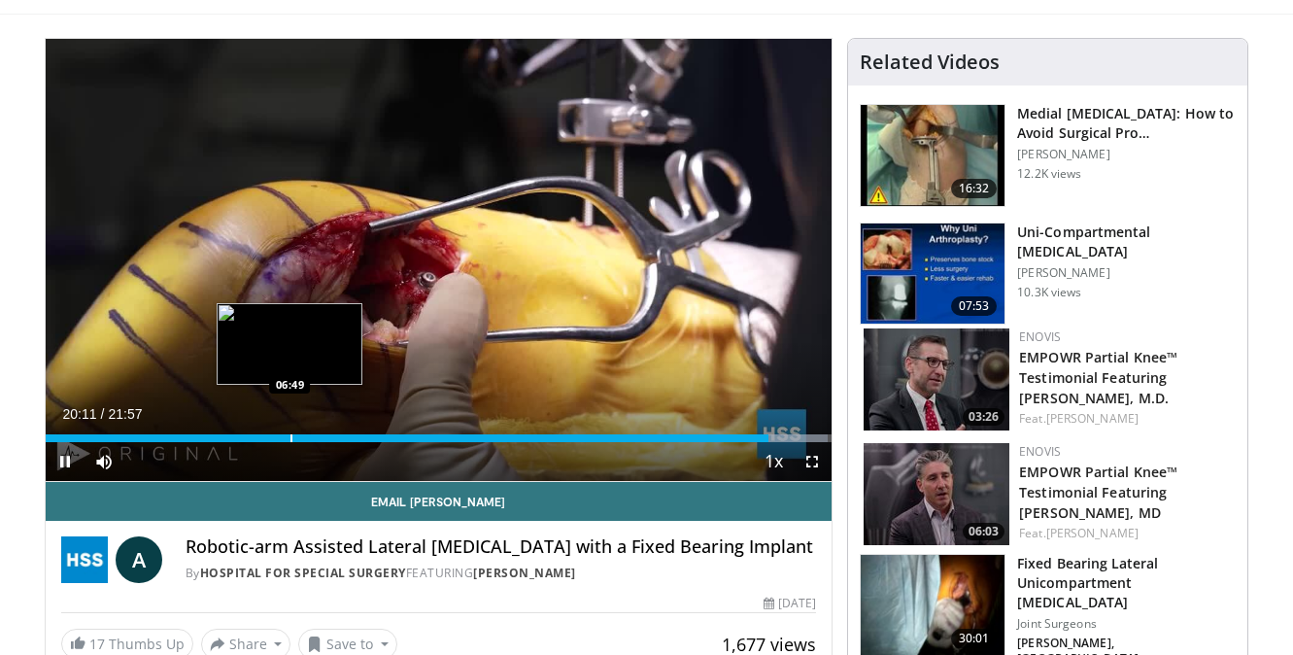
click at [290, 437] on div "Progress Bar" at bounding box center [291, 438] width 2 height 8
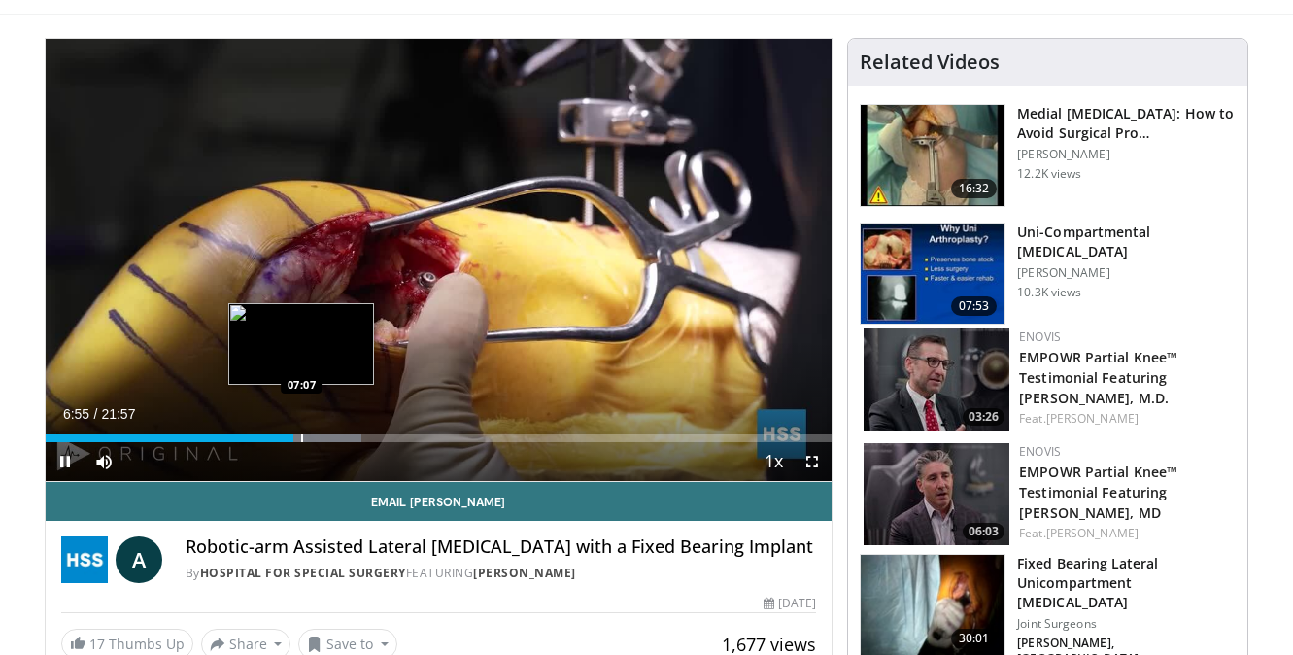
click at [301, 437] on div "Progress Bar" at bounding box center [302, 438] width 2 height 8
click at [313, 437] on div "Progress Bar" at bounding box center [314, 438] width 2 height 8
click at [341, 439] on div "Progress Bar" at bounding box center [342, 438] width 2 height 8
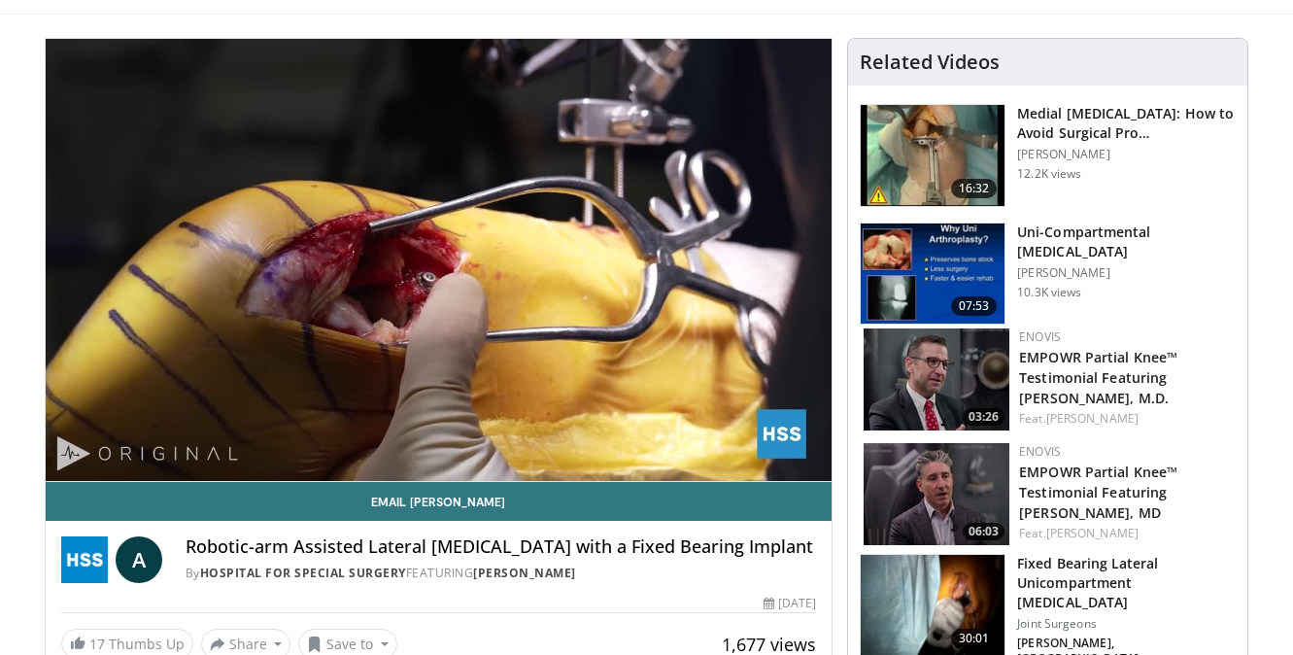
click at [351, 439] on div "10 seconds Tap to unmute" at bounding box center [439, 260] width 787 height 442
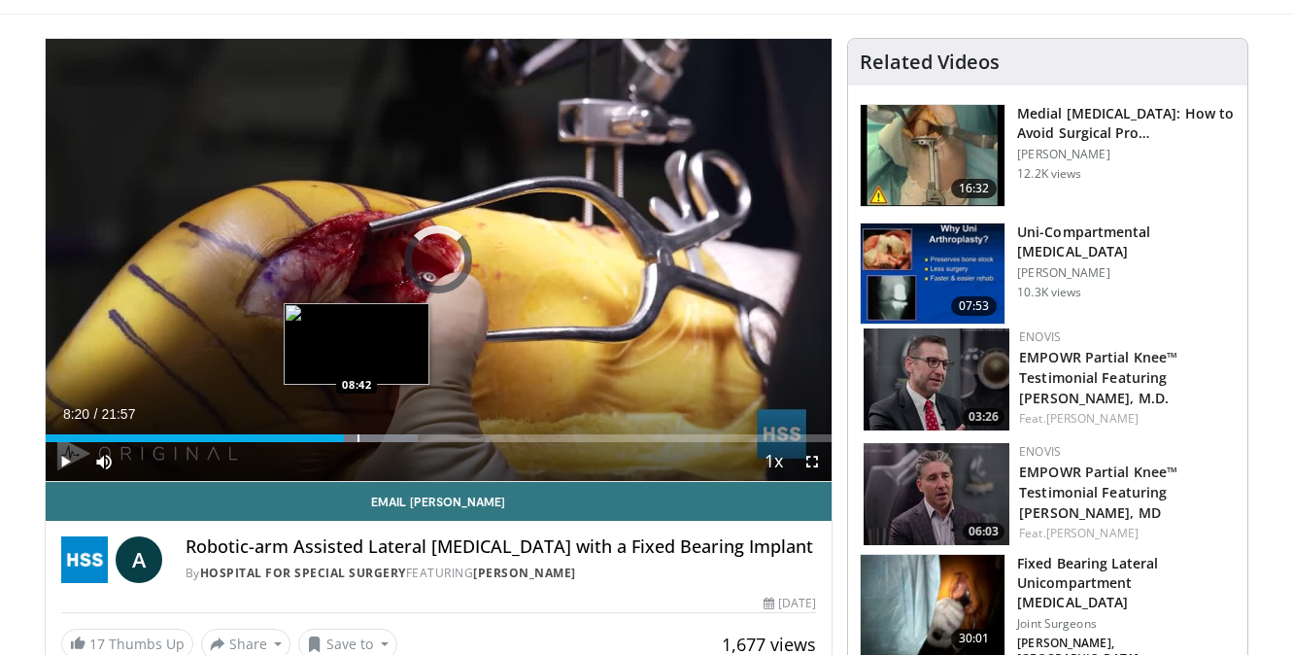
click at [358, 439] on div "Progress Bar" at bounding box center [359, 438] width 2 height 8
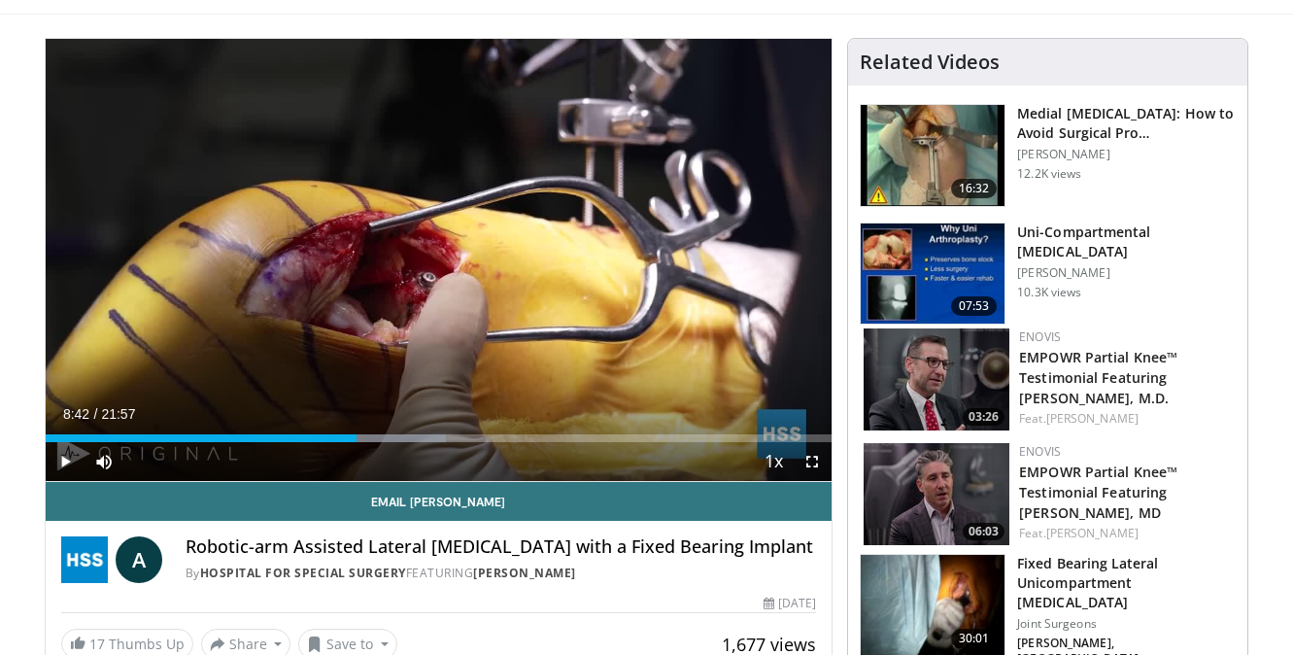
click at [76, 451] on span "Video Player" at bounding box center [65, 461] width 39 height 39
click at [69, 458] on span "Video Player" at bounding box center [65, 461] width 39 height 39
click at [68, 460] on span "Video Player" at bounding box center [65, 461] width 39 height 39
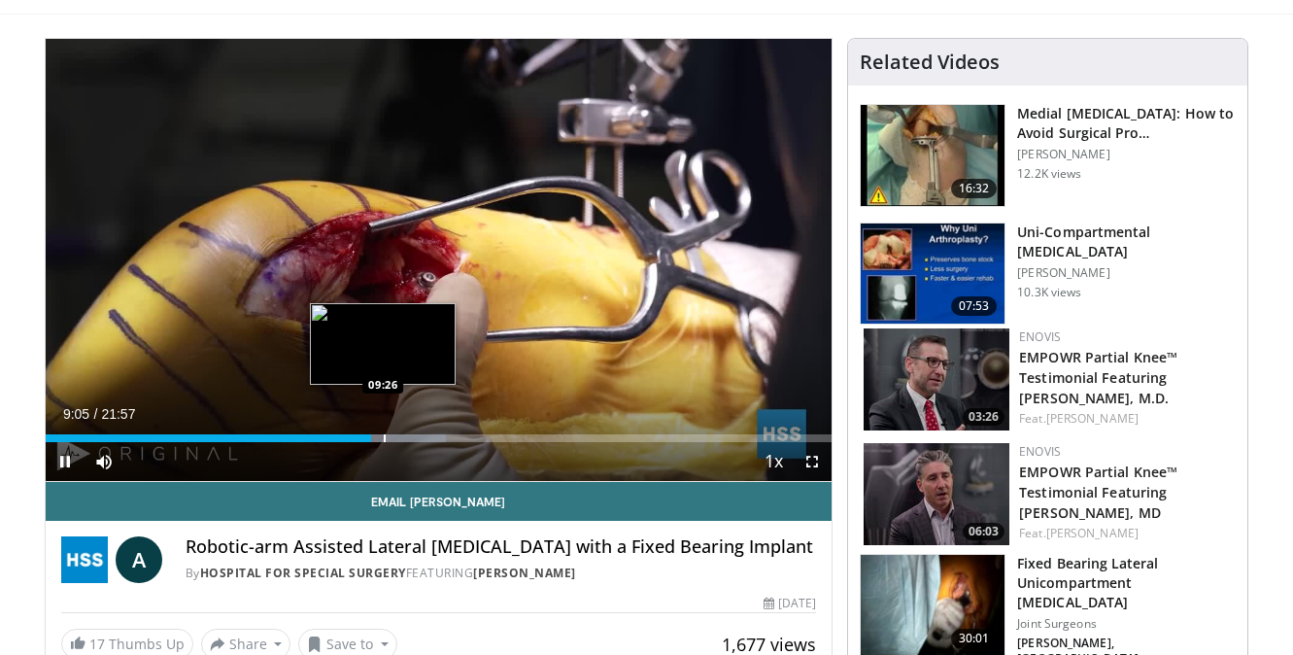
click at [384, 441] on div "Progress Bar" at bounding box center [385, 438] width 2 height 8
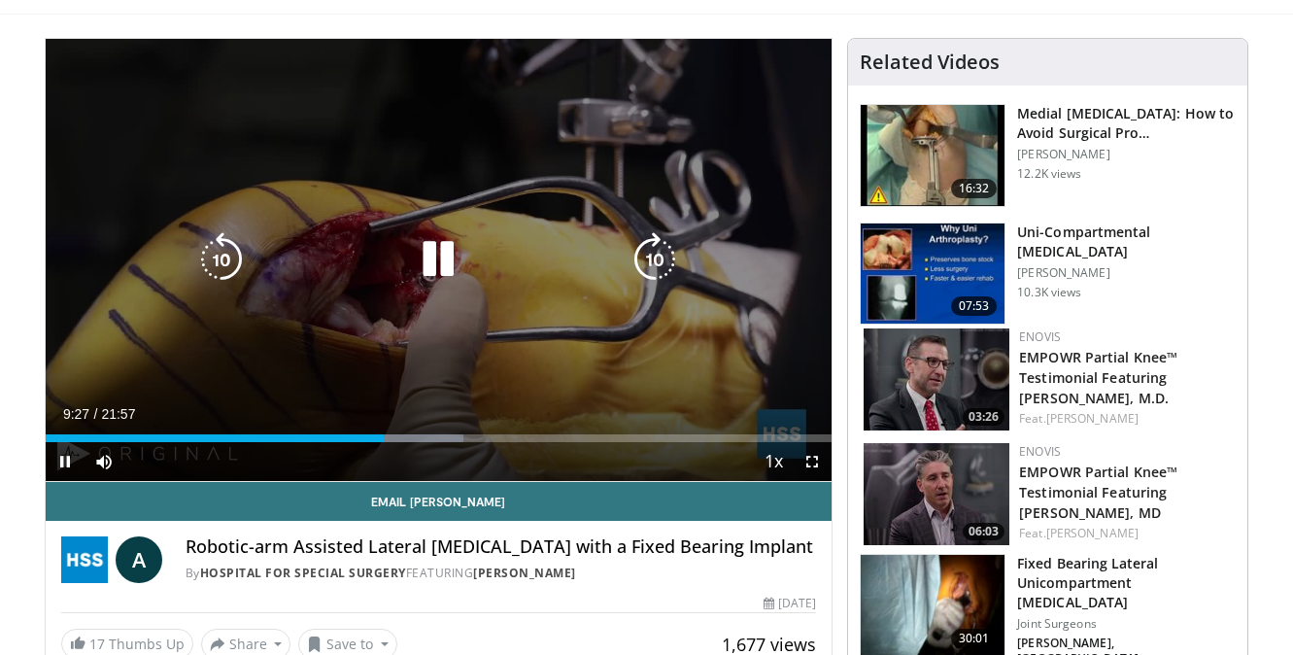
click at [402, 438] on video-js "**********" at bounding box center [439, 260] width 787 height 443
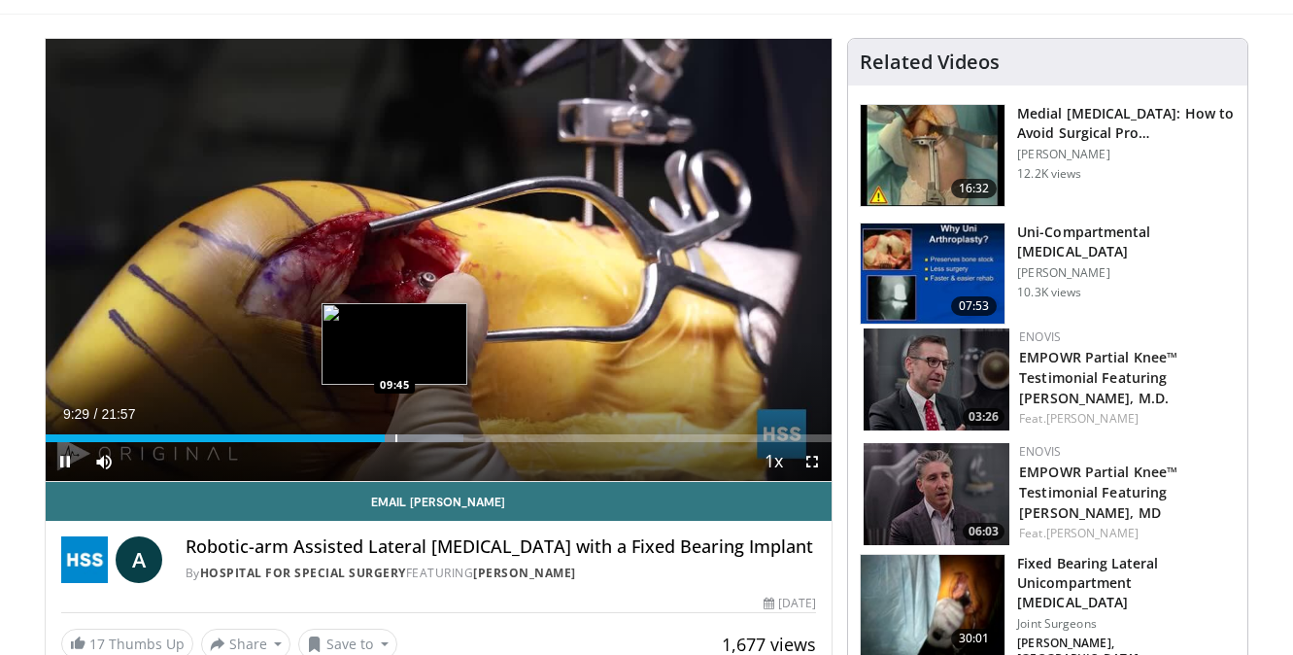
click at [395, 436] on div "Progress Bar" at bounding box center [396, 438] width 2 height 8
click at [419, 441] on div "Progress Bar" at bounding box center [420, 438] width 2 height 8
click at [406, 438] on div "Progress Bar" at bounding box center [407, 438] width 2 height 8
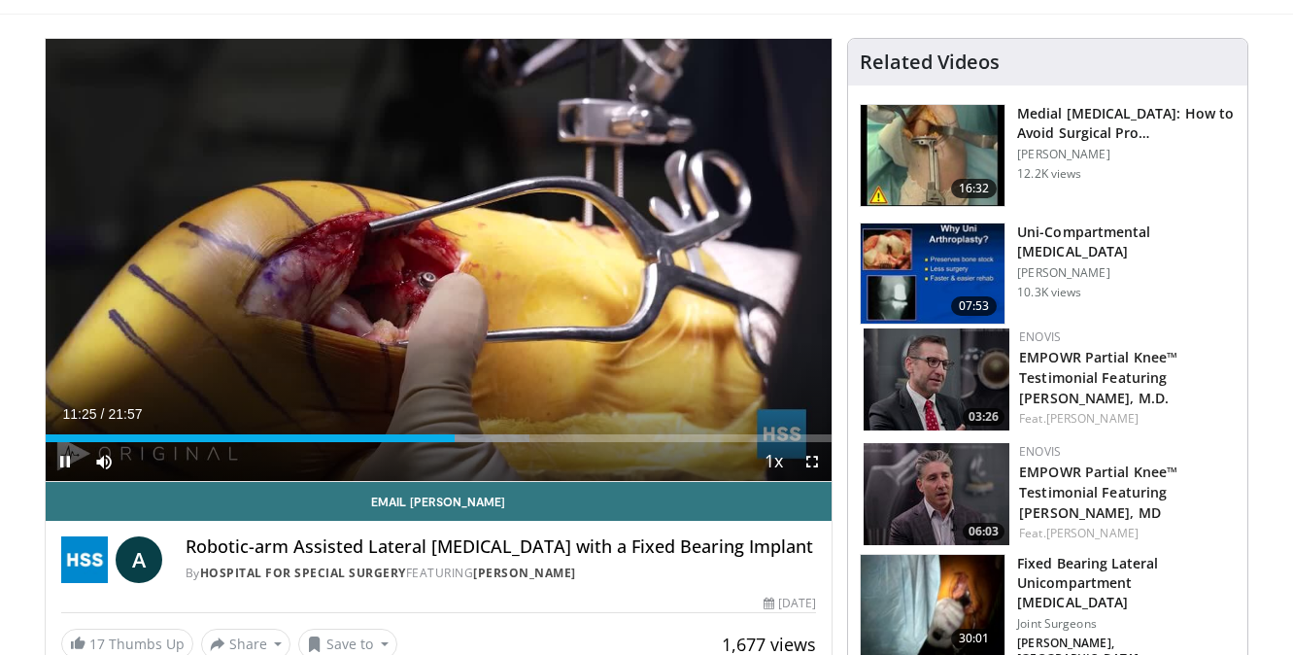
click at [69, 462] on span "Video Player" at bounding box center [65, 461] width 39 height 39
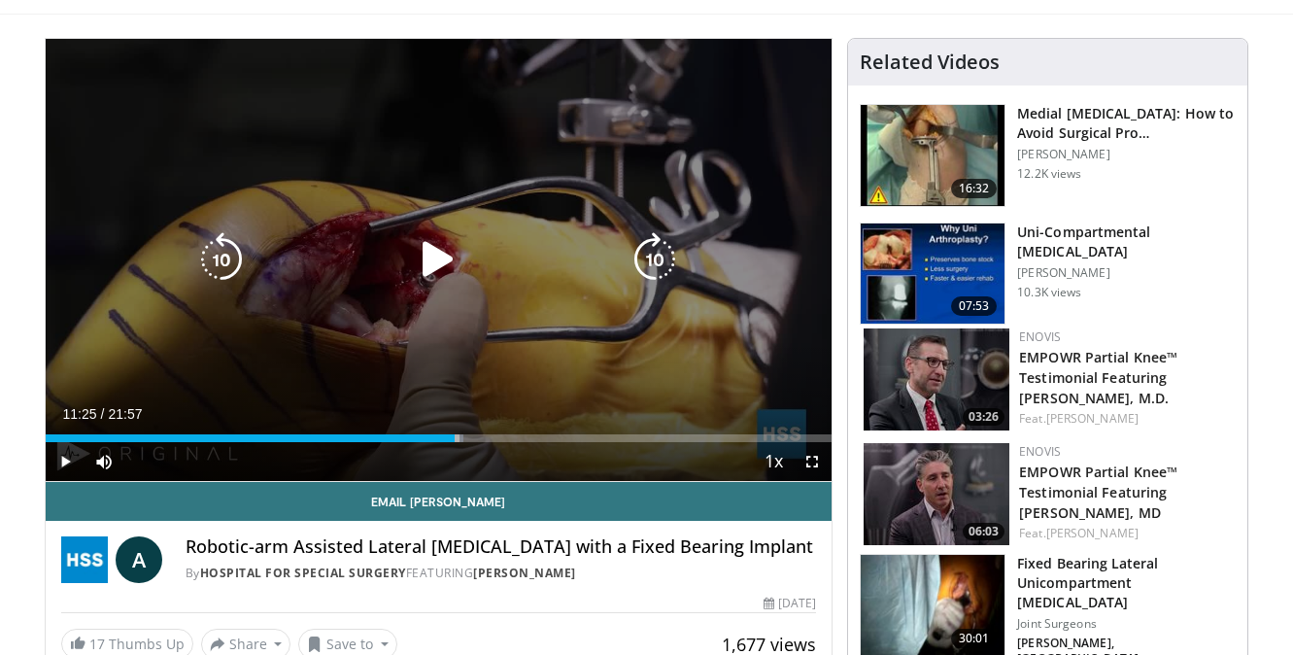
click at [425, 268] on icon "Video Player" at bounding box center [438, 259] width 54 height 54
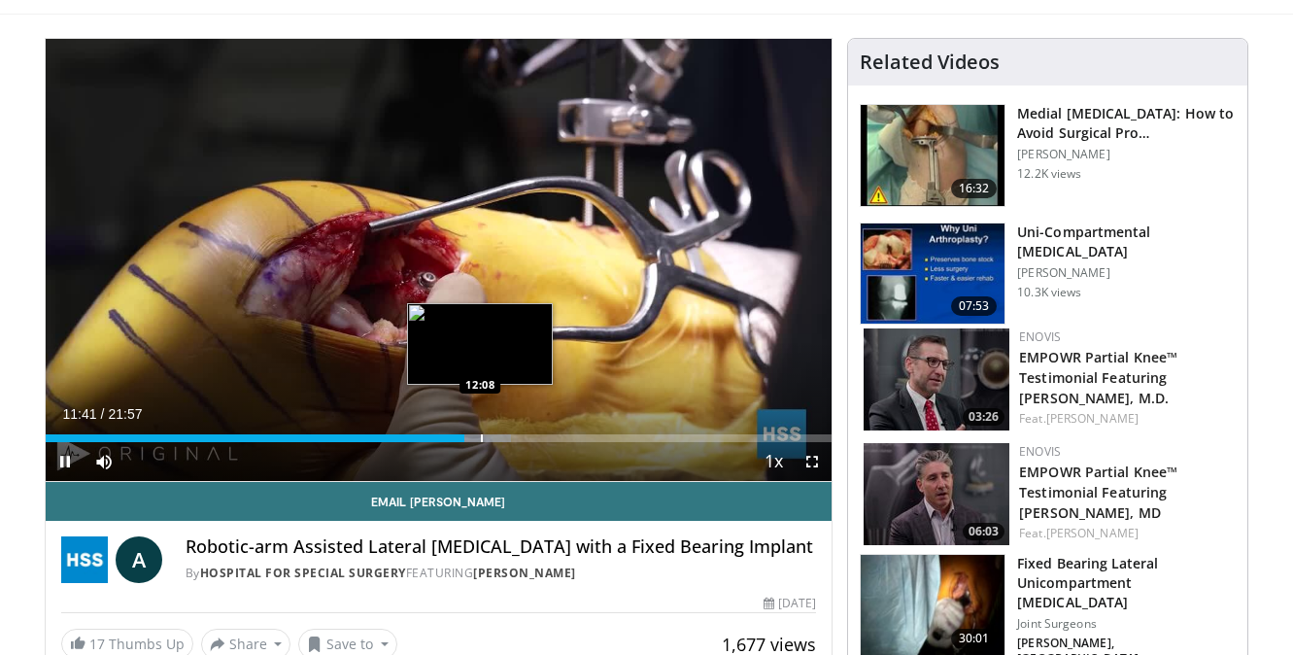
click at [480, 432] on div "Loaded : 59.25% 11:42 12:08" at bounding box center [439, 433] width 787 height 18
click at [491, 440] on div "Progress Bar" at bounding box center [492, 438] width 2 height 8
click at [479, 437] on div "Progress Bar" at bounding box center [480, 438] width 2 height 8
click at [461, 437] on div "12:05" at bounding box center [262, 438] width 433 height 8
click at [455, 437] on div "Progress Bar" at bounding box center [456, 438] width 2 height 8
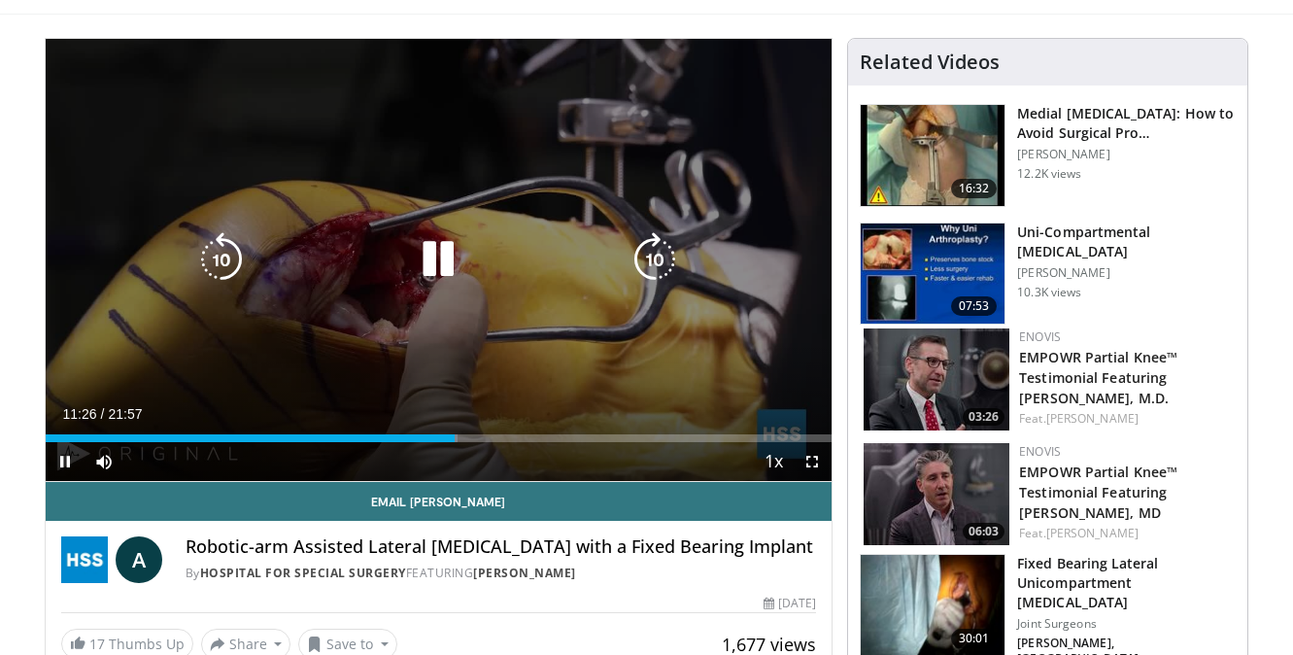
click at [449, 249] on icon "Video Player" at bounding box center [438, 259] width 54 height 54
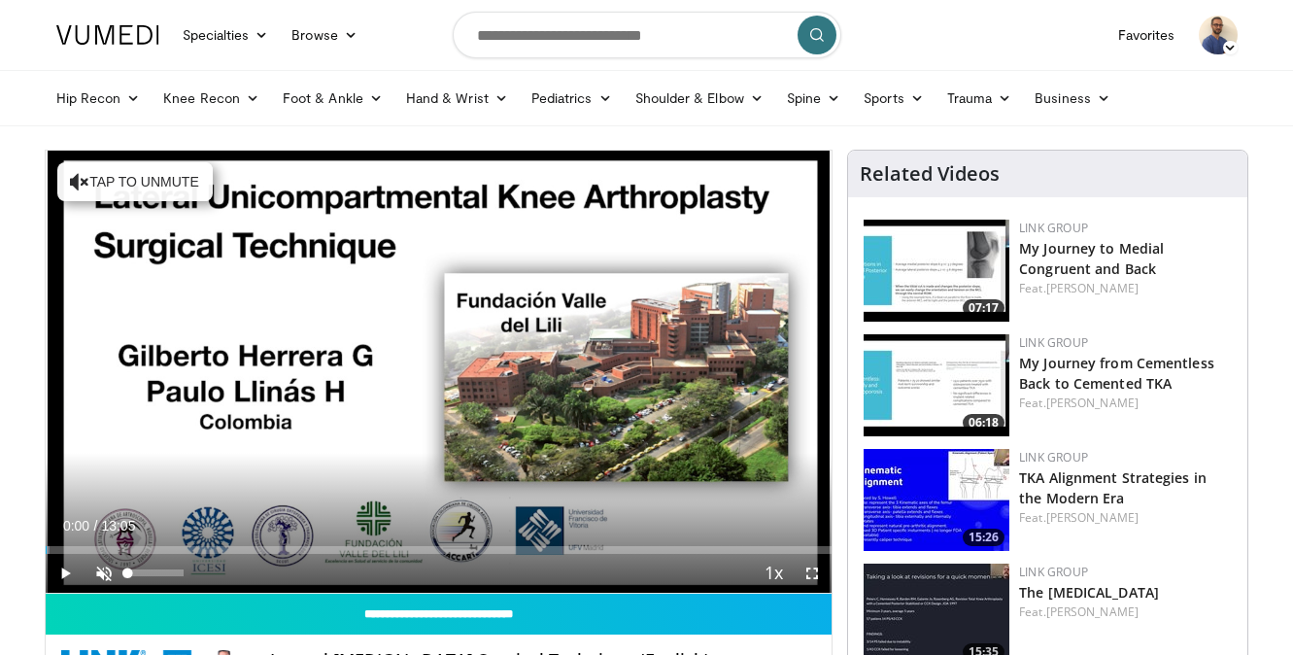
click at [101, 565] on span "Video Player" at bounding box center [104, 573] width 39 height 39
click at [57, 576] on span "Video Player" at bounding box center [65, 573] width 39 height 39
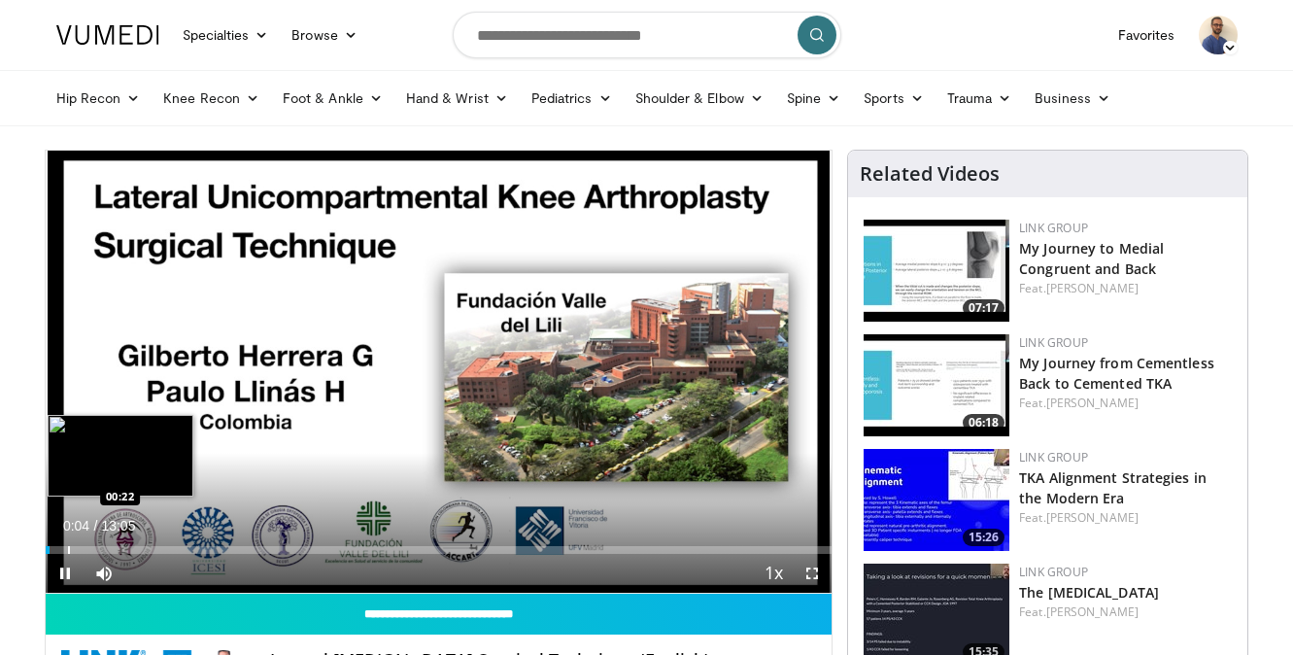
click at [59, 546] on div "Loaded : 0.50% 00:04 00:22" at bounding box center [439, 550] width 787 height 8
click at [87, 544] on div "Loaded : 18.92% 00:14 00:42" at bounding box center [439, 544] width 787 height 18
click at [110, 546] on div "Progress Bar" at bounding box center [111, 550] width 2 height 8
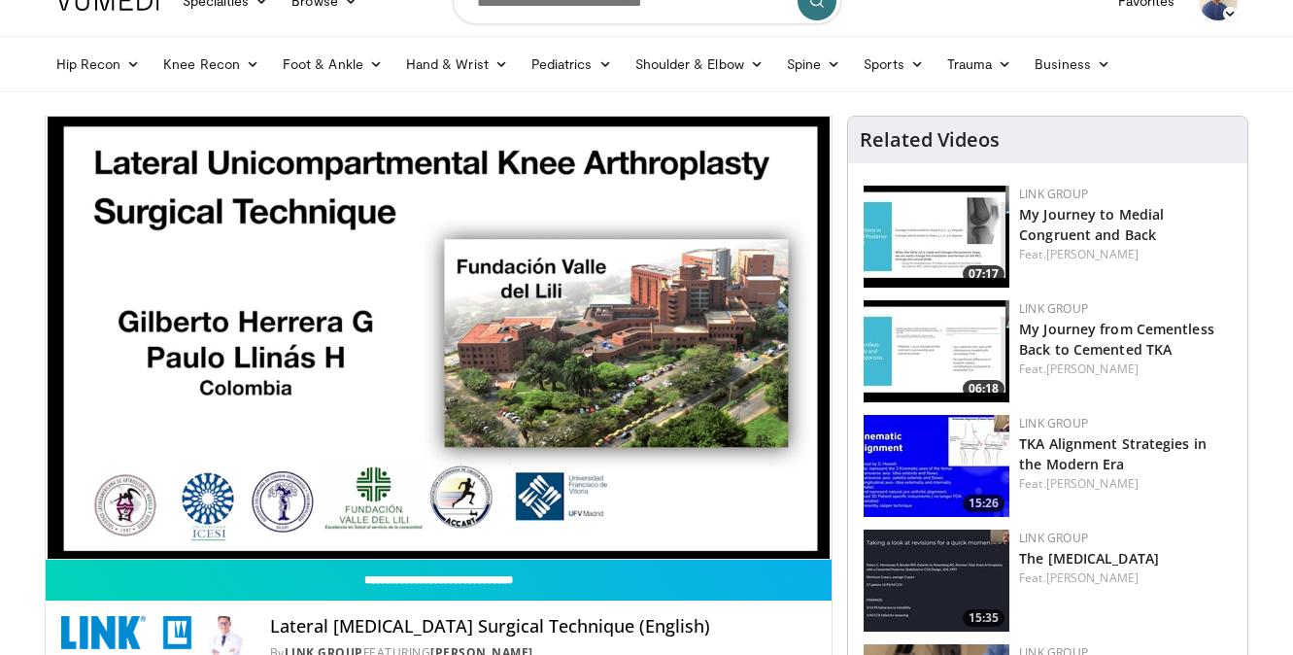
scroll to position [7, 0]
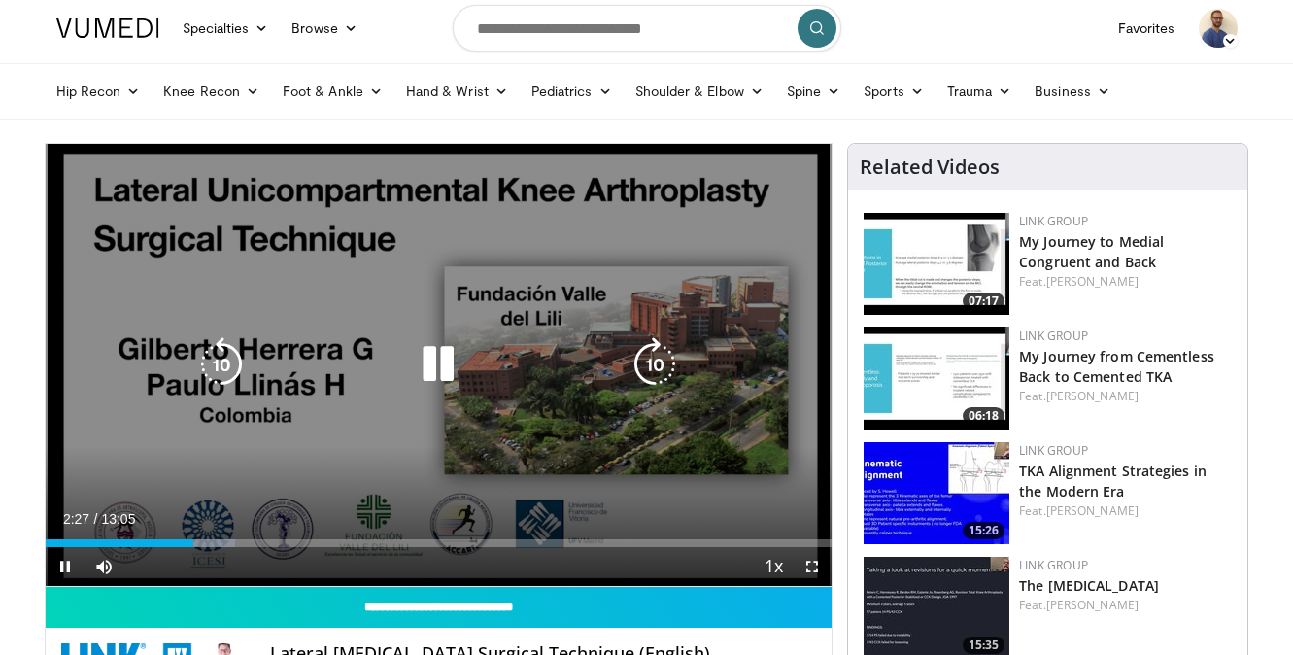
click at [429, 359] on icon "Video Player" at bounding box center [438, 364] width 54 height 54
click at [431, 358] on icon "Video Player" at bounding box center [438, 364] width 54 height 54
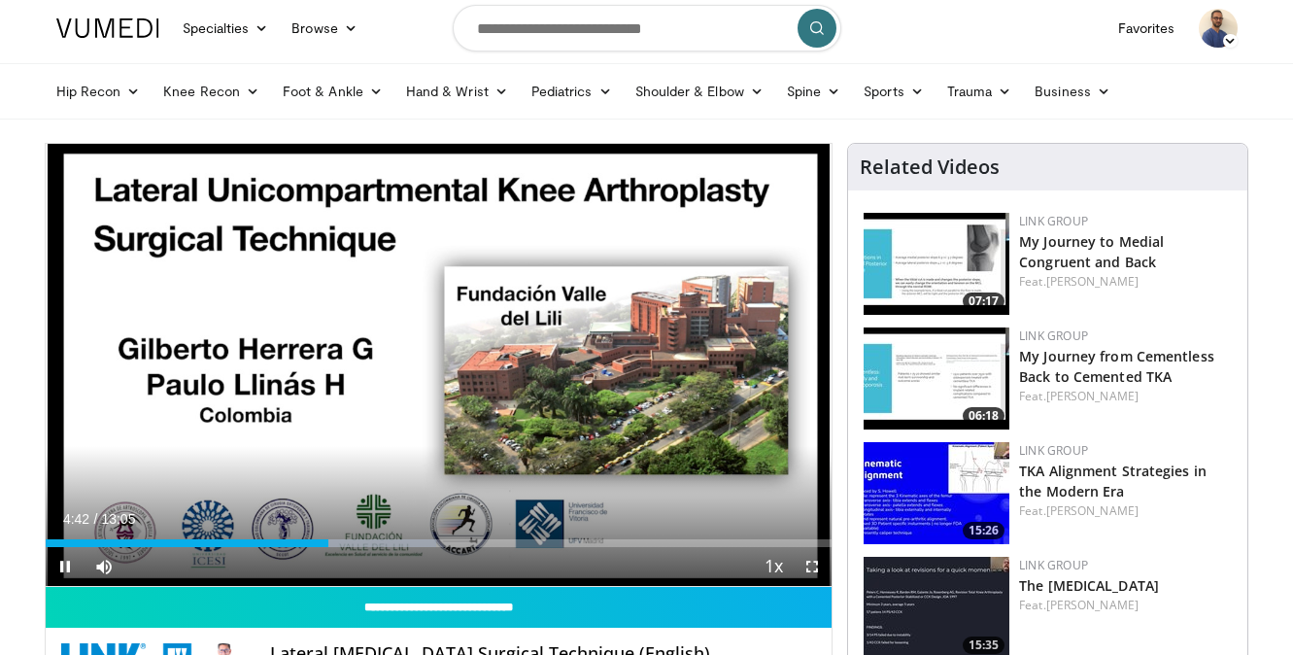
click at [61, 566] on span "Video Player" at bounding box center [65, 566] width 39 height 39
click at [62, 560] on span "Video Player" at bounding box center [65, 566] width 39 height 39
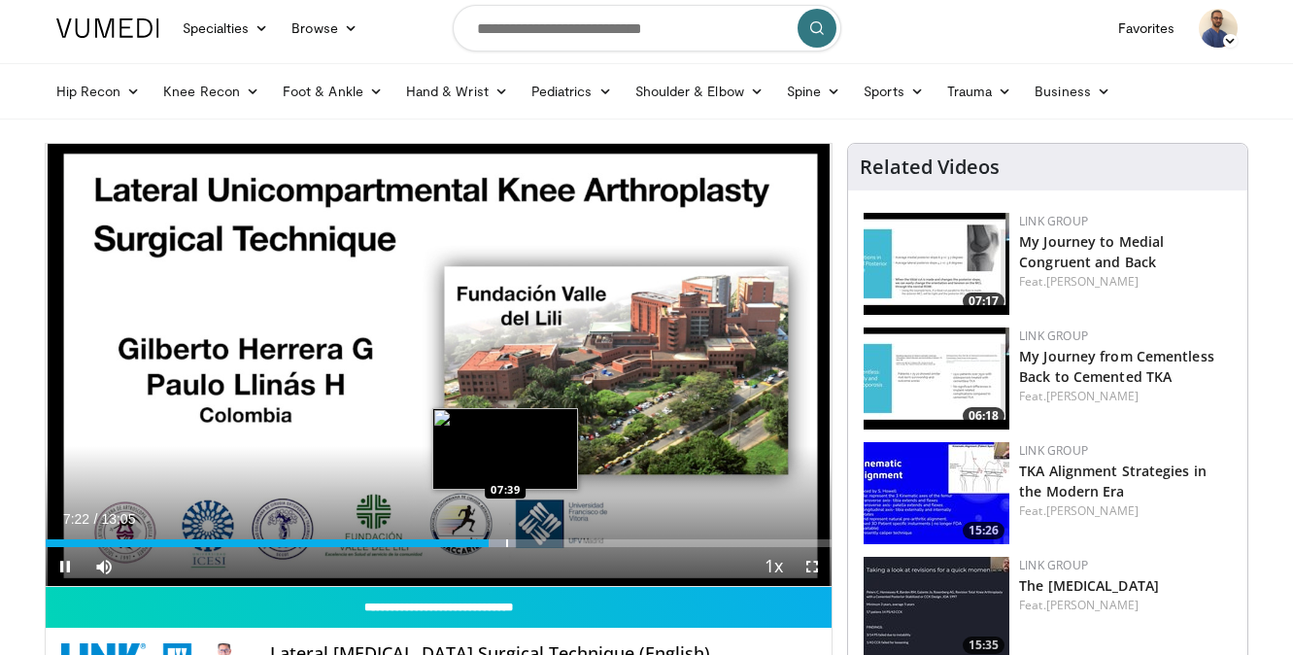
click at [506, 540] on div "Progress Bar" at bounding box center [507, 543] width 2 height 8
click at [519, 542] on div "Progress Bar" at bounding box center [520, 543] width 2 height 8
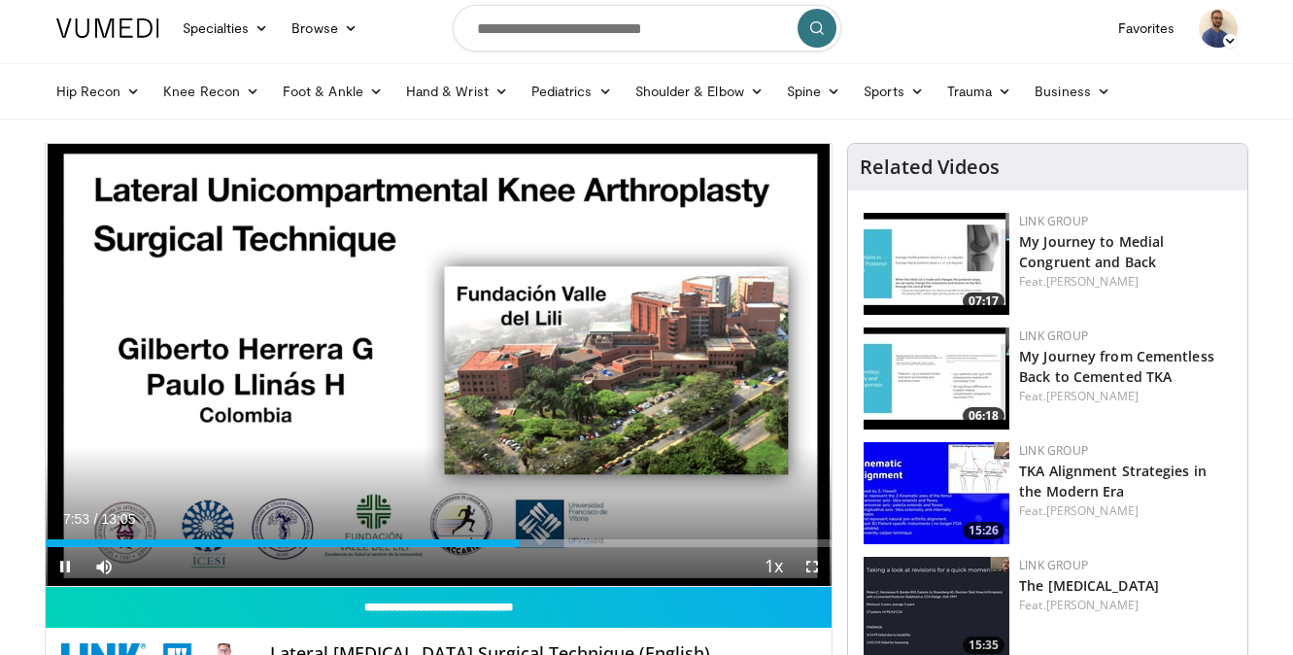
click at [528, 548] on div "Current Time 7:53 / Duration 13:05 Pause Skip Backward Skip Forward Mute 0% Loa…" at bounding box center [439, 566] width 787 height 39
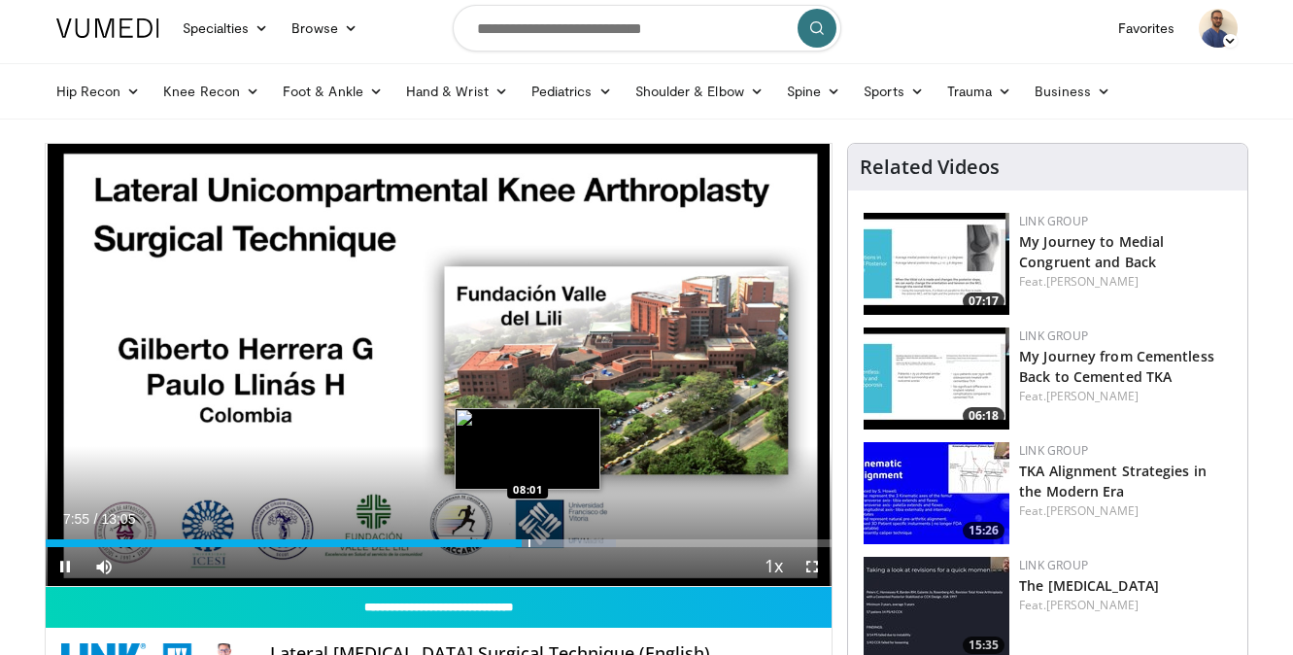
click at [529, 540] on div "Progress Bar" at bounding box center [530, 543] width 2 height 8
click at [532, 540] on div "Progress Bar" at bounding box center [533, 543] width 2 height 8
click at [544, 540] on div "Progress Bar" at bounding box center [545, 543] width 2 height 8
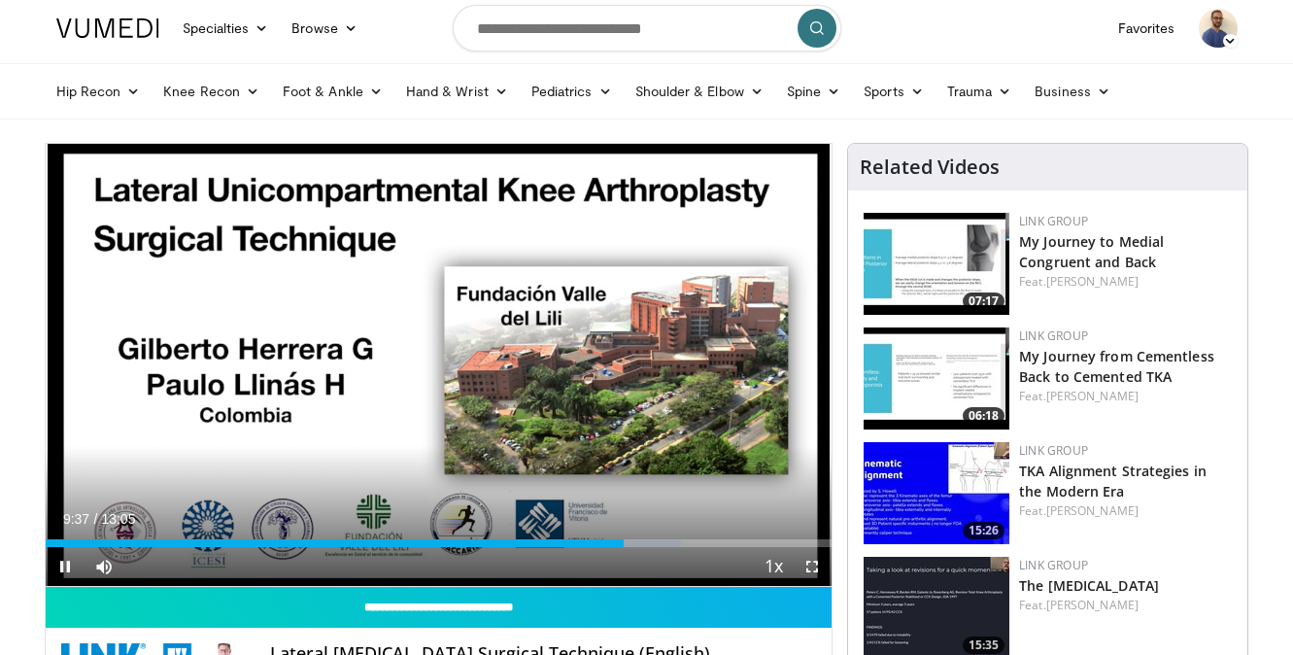
click at [63, 567] on span "Video Player" at bounding box center [65, 566] width 39 height 39
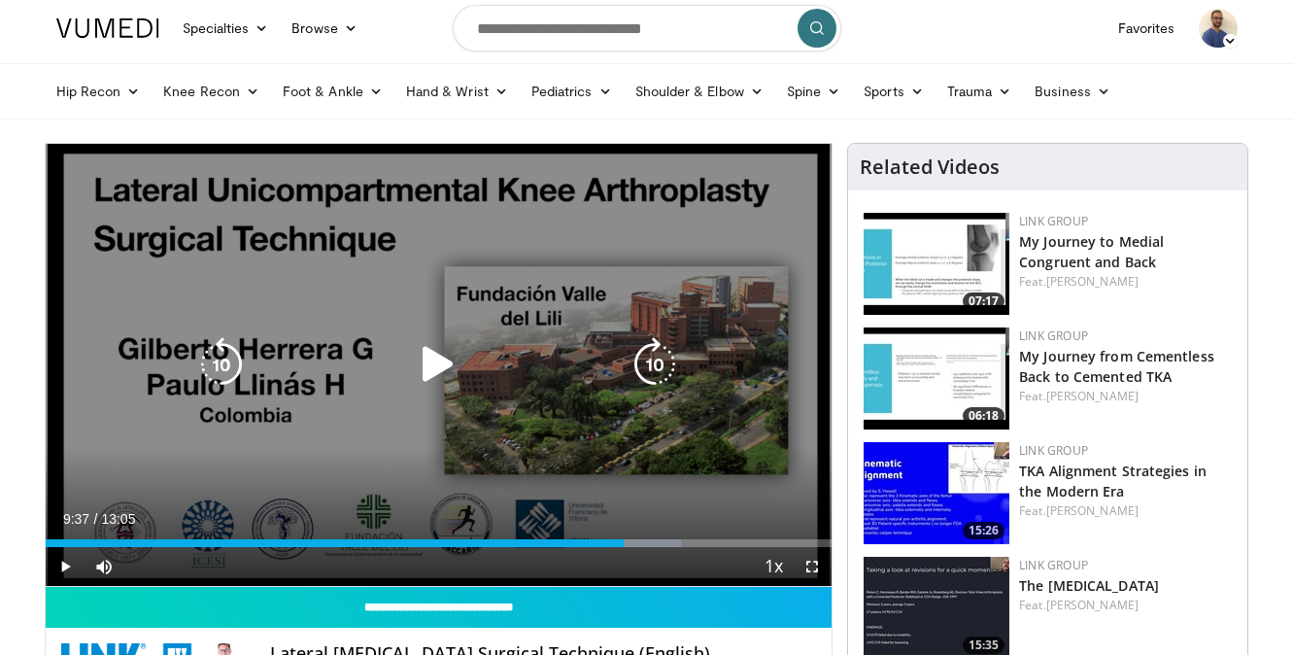
click at [434, 337] on icon "Video Player" at bounding box center [438, 364] width 54 height 54
click at [448, 368] on icon "Video Player" at bounding box center [438, 364] width 54 height 54
click at [430, 385] on icon "Video Player" at bounding box center [438, 364] width 54 height 54
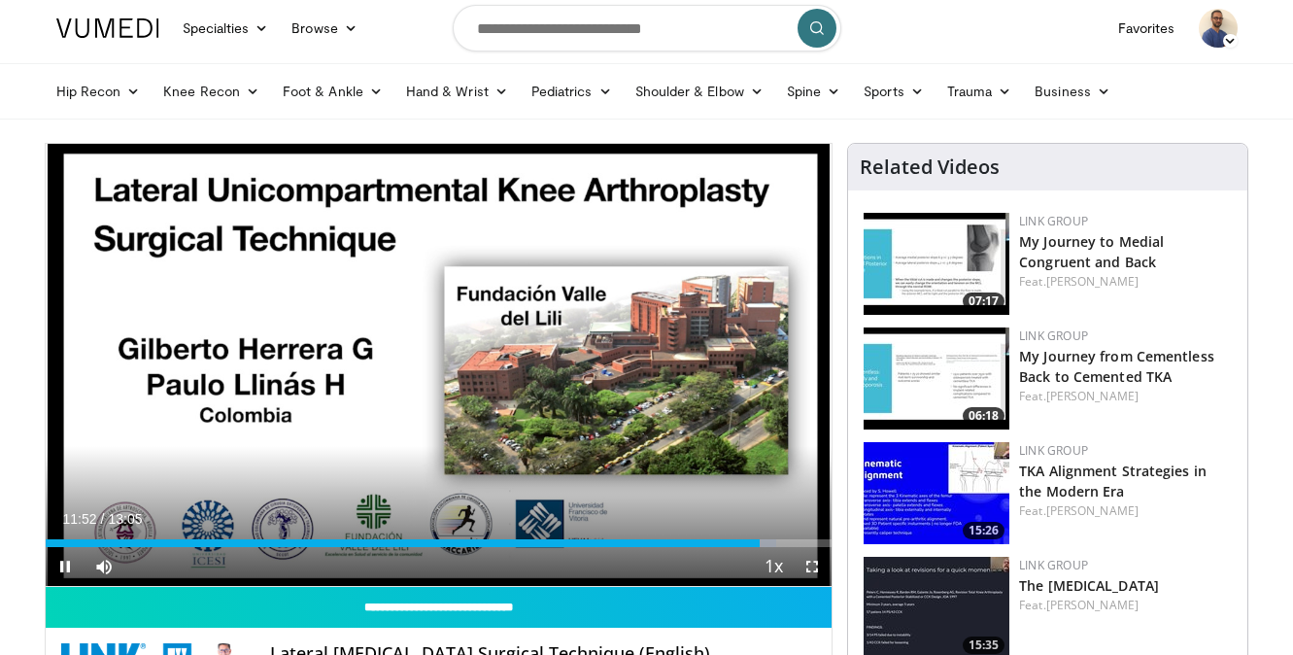
click at [69, 563] on span "Video Player" at bounding box center [65, 566] width 39 height 39
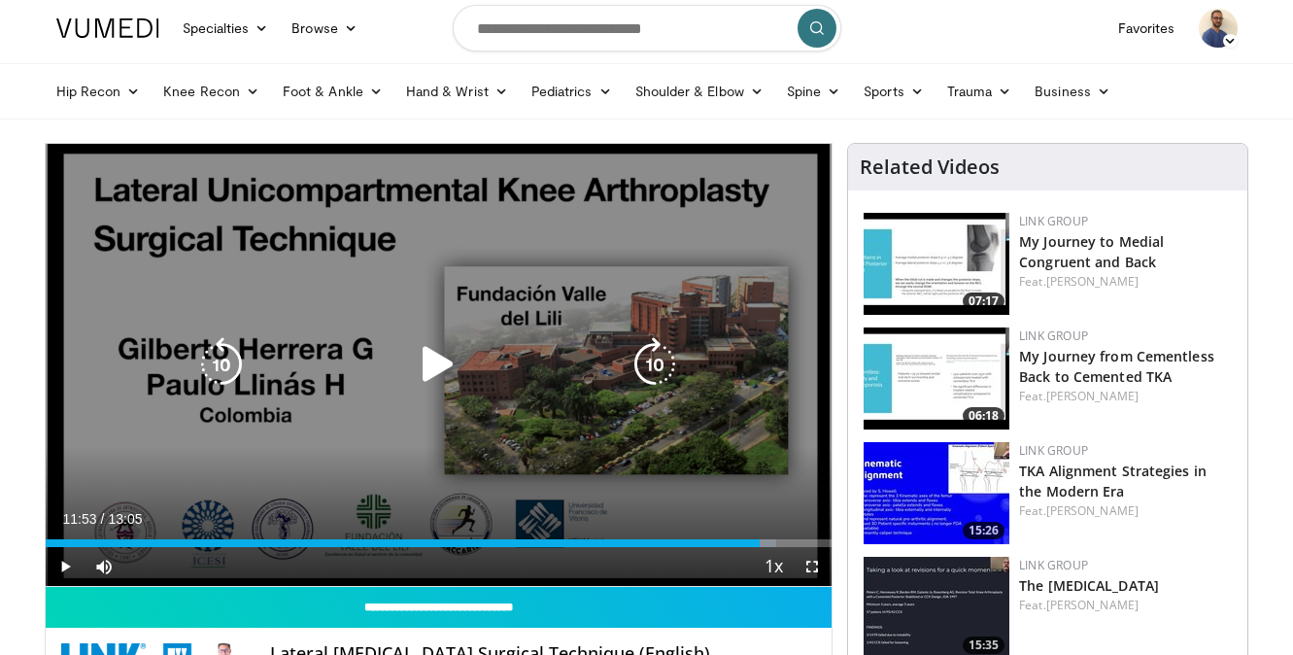
click at [407, 363] on div "Video Player" at bounding box center [438, 364] width 472 height 39
click at [447, 366] on icon "Video Player" at bounding box center [438, 364] width 54 height 54
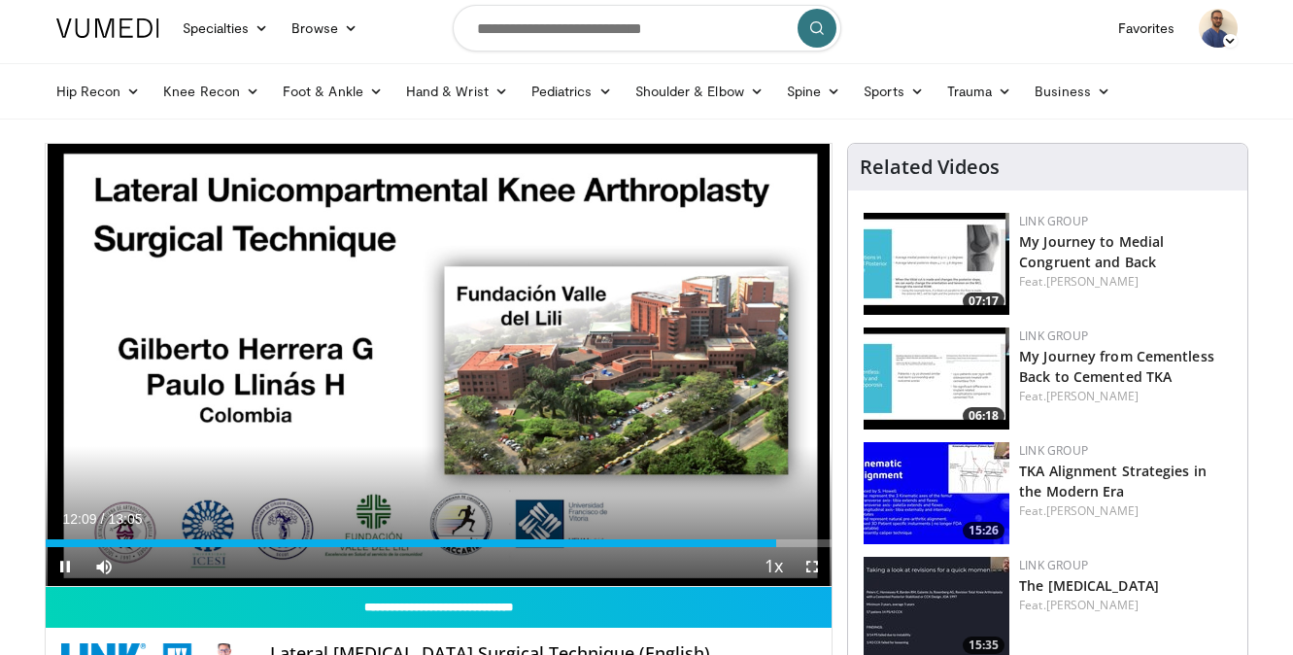
click at [67, 567] on span "Video Player" at bounding box center [65, 566] width 39 height 39
